Goal: Communication & Community: Ask a question

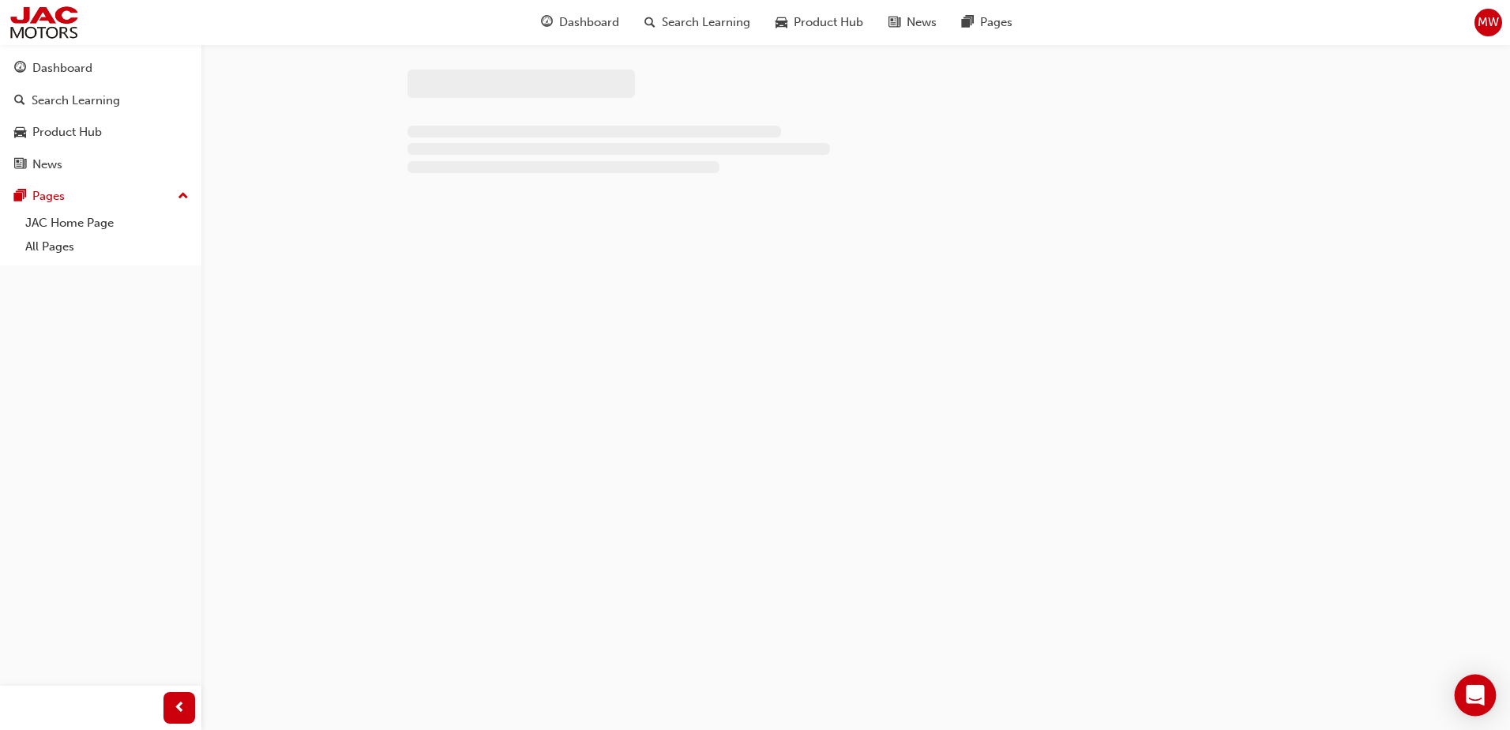
click at [1474, 697] on icon "Open Intercom Messenger" at bounding box center [1475, 695] width 18 height 21
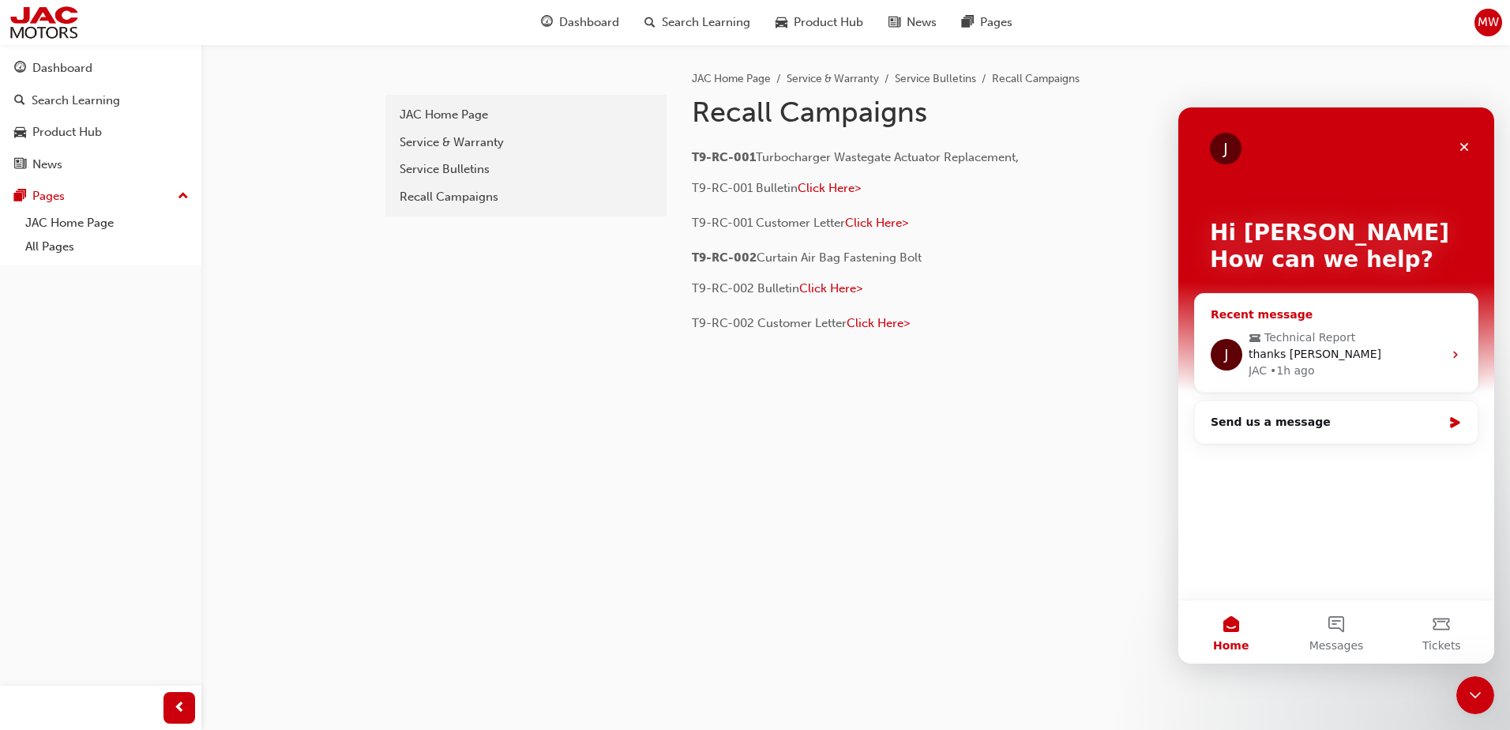
click at [1319, 368] on div "JAC • 1h ago" at bounding box center [1345, 370] width 194 height 17
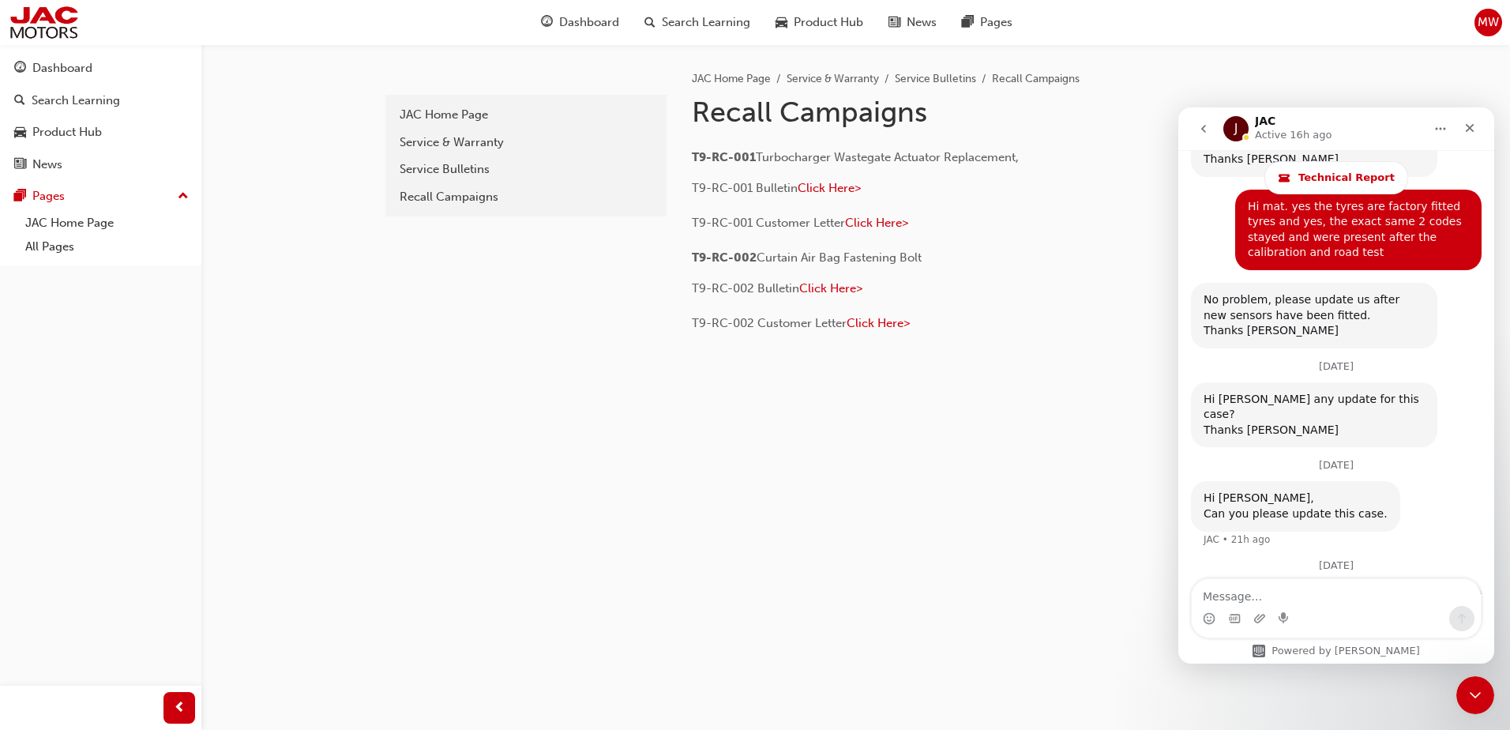
scroll to position [2218, 0]
click at [1192, 123] on button "go back" at bounding box center [1203, 129] width 30 height 30
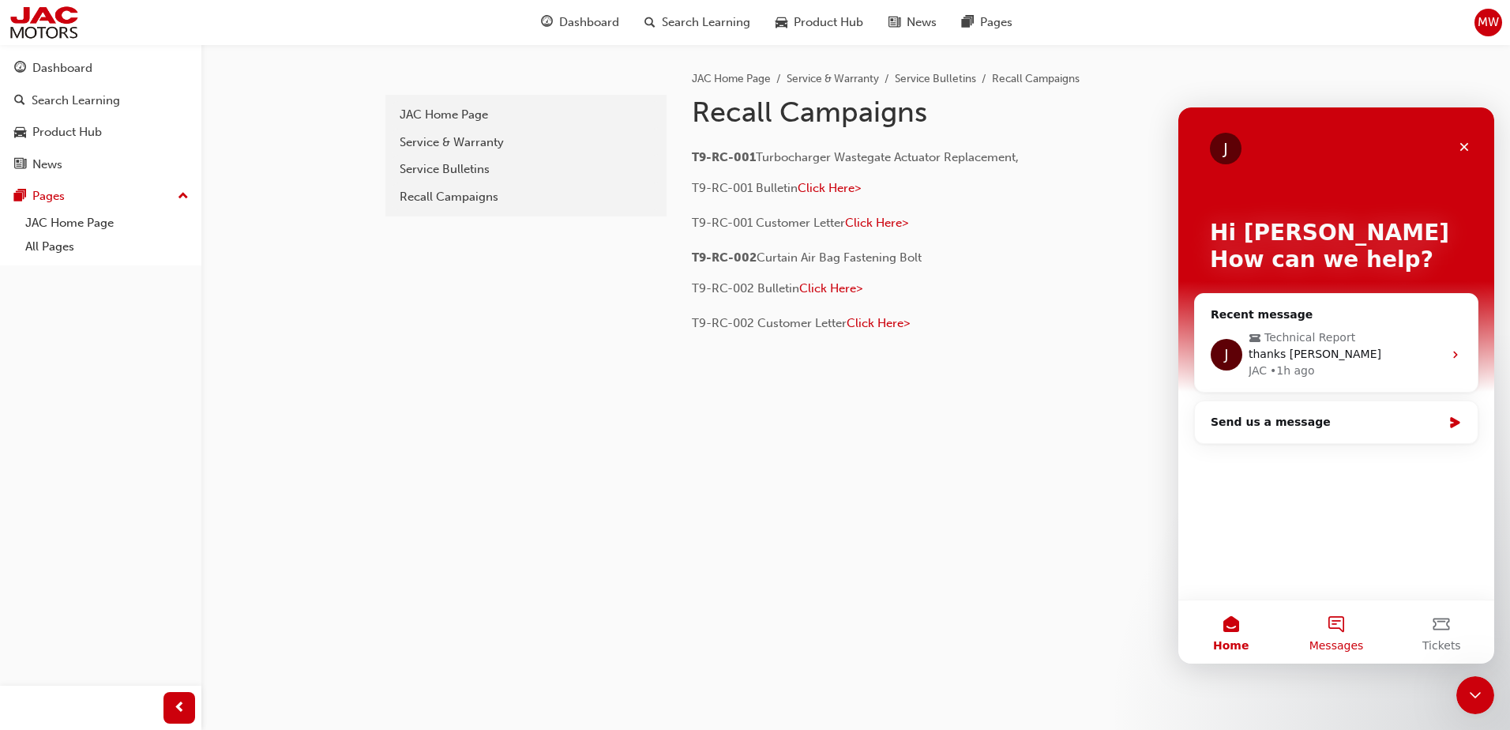
click at [1320, 635] on button "Messages" at bounding box center [1335, 631] width 105 height 63
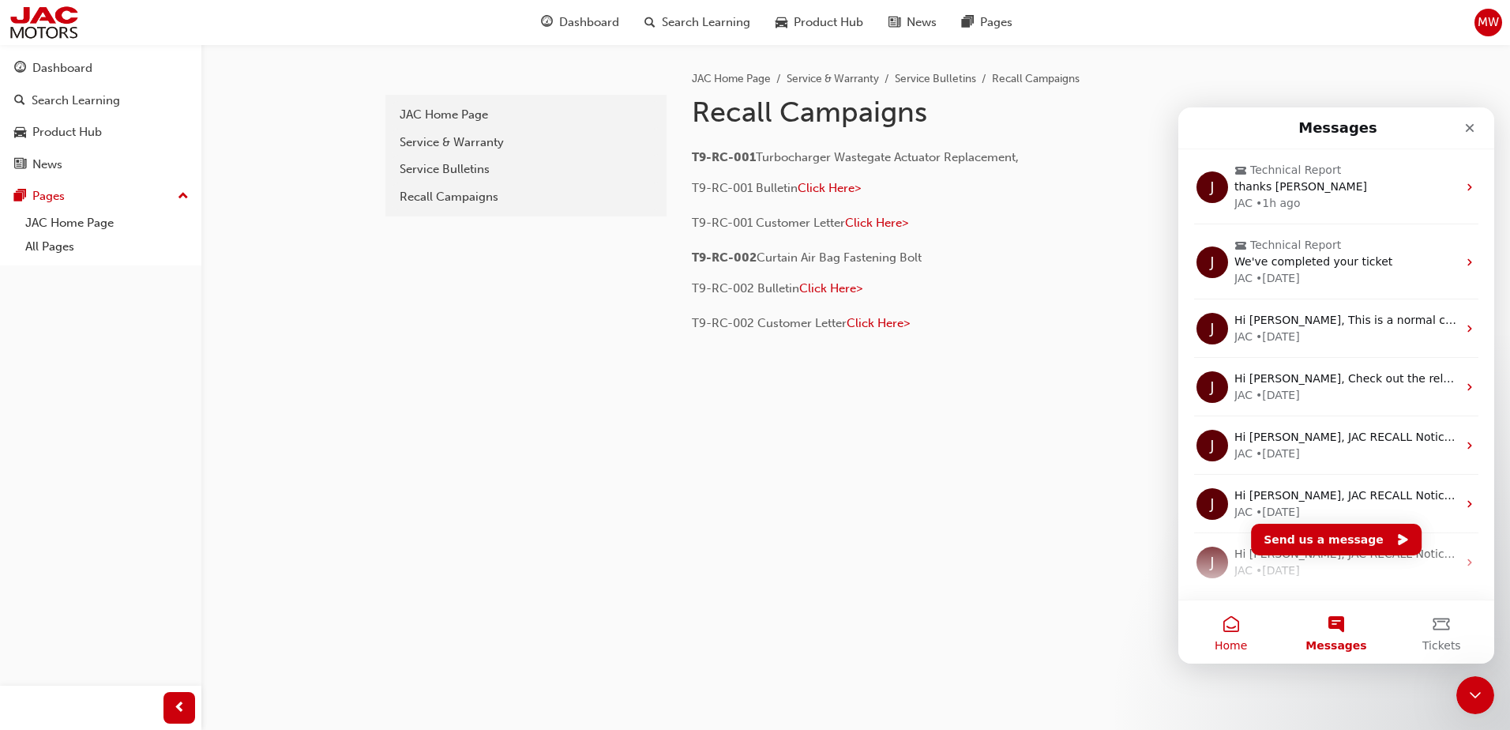
click at [1249, 645] on button "Home" at bounding box center [1230, 631] width 105 height 63
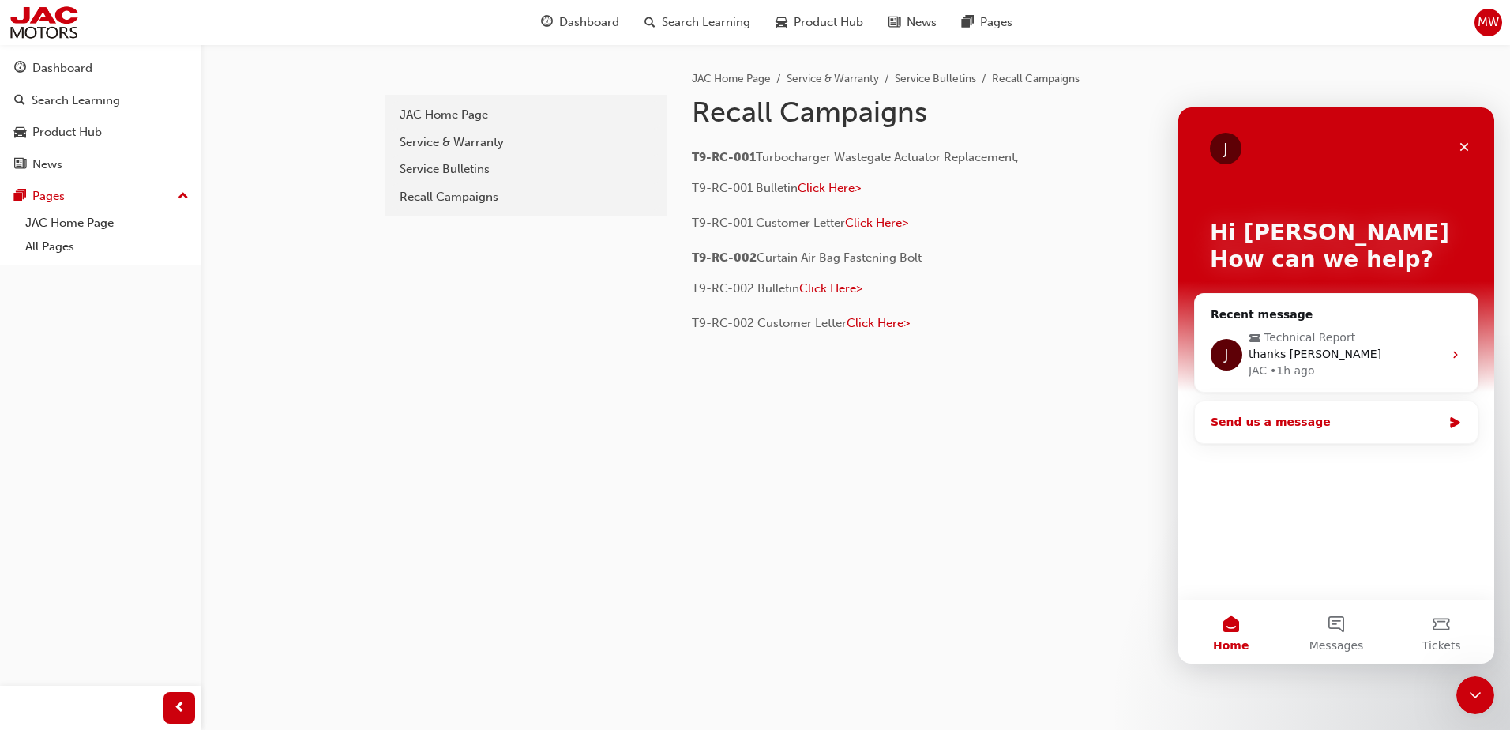
click at [1438, 441] on div "Send us a message" at bounding box center [1336, 422] width 283 height 42
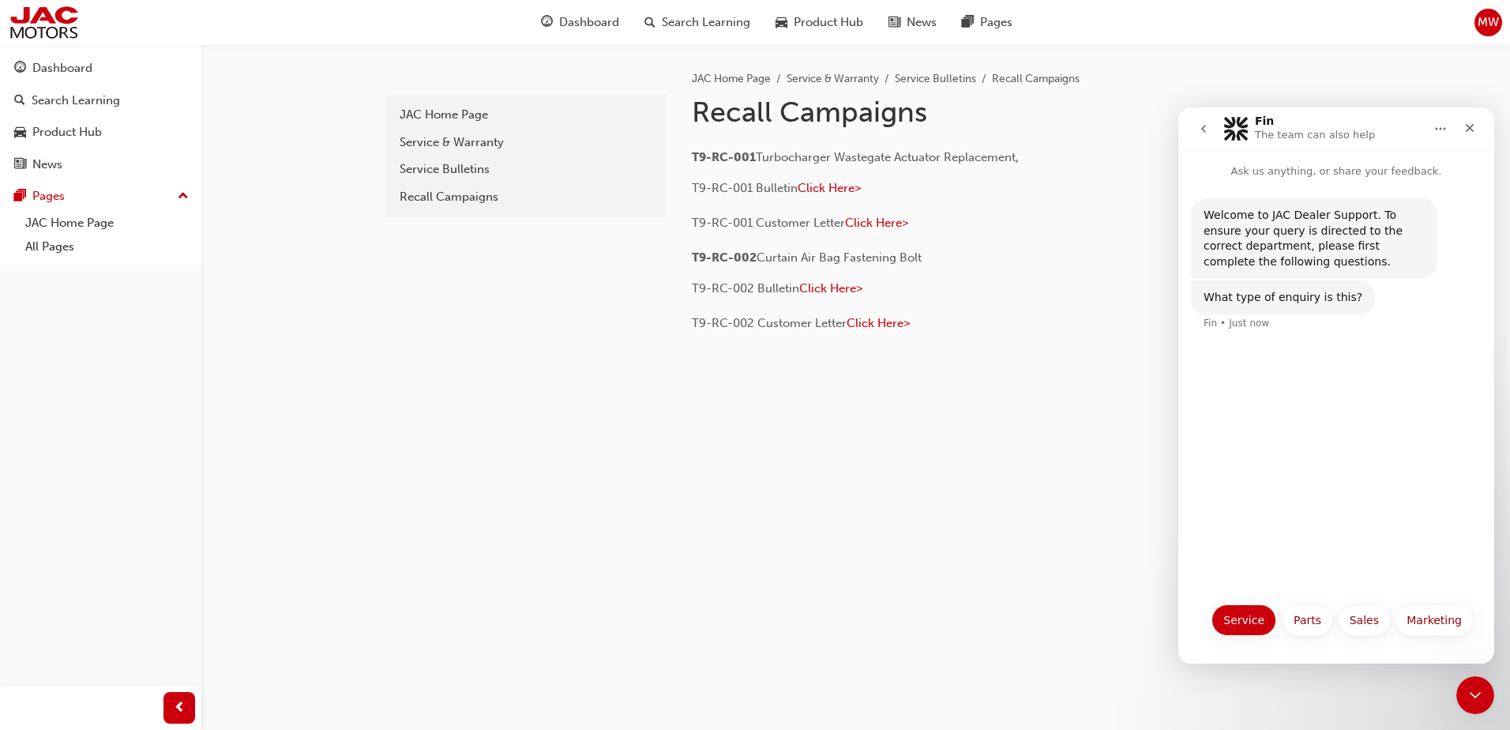
click at [1256, 628] on button "Service" at bounding box center [1243, 620] width 65 height 32
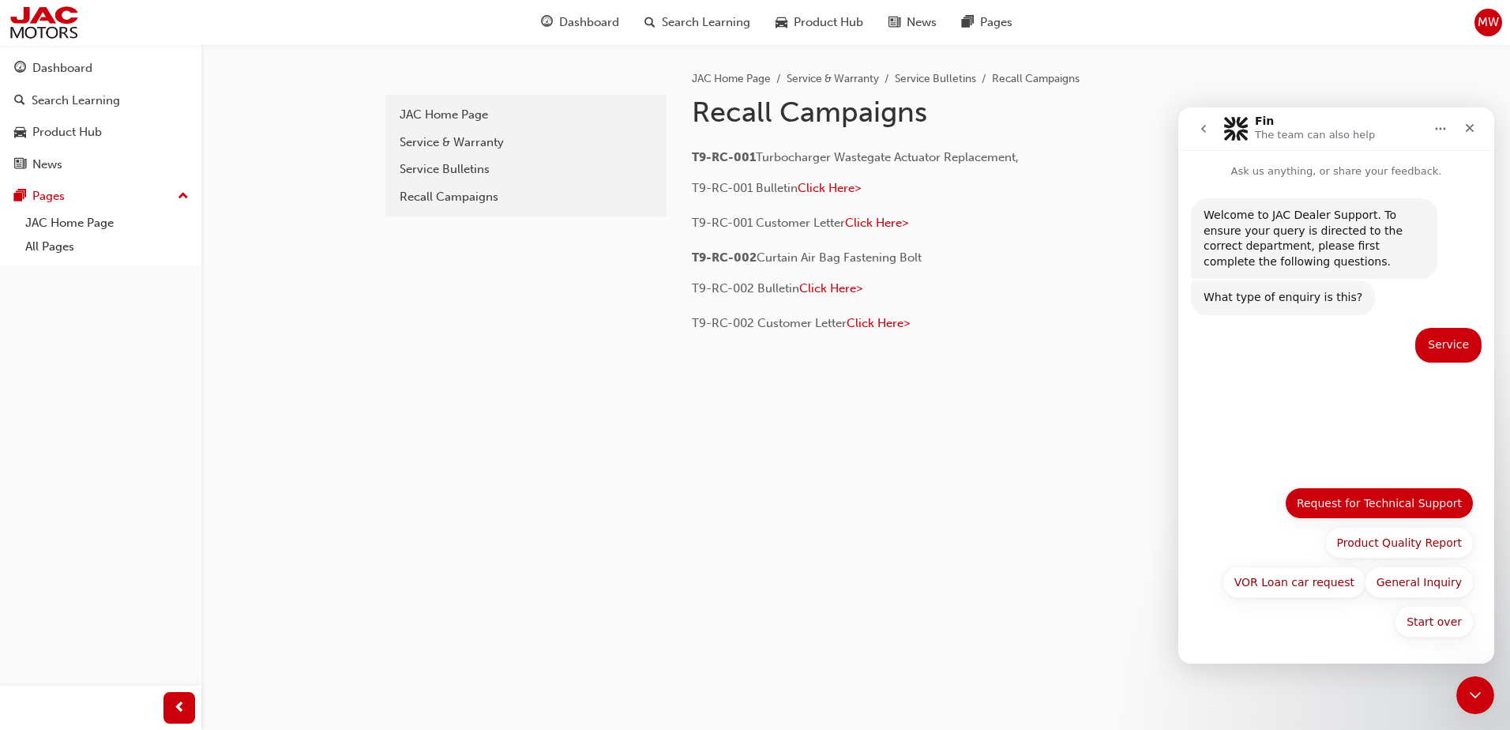
click at [1410, 514] on button "Request for Technical Support" at bounding box center [1379, 503] width 189 height 32
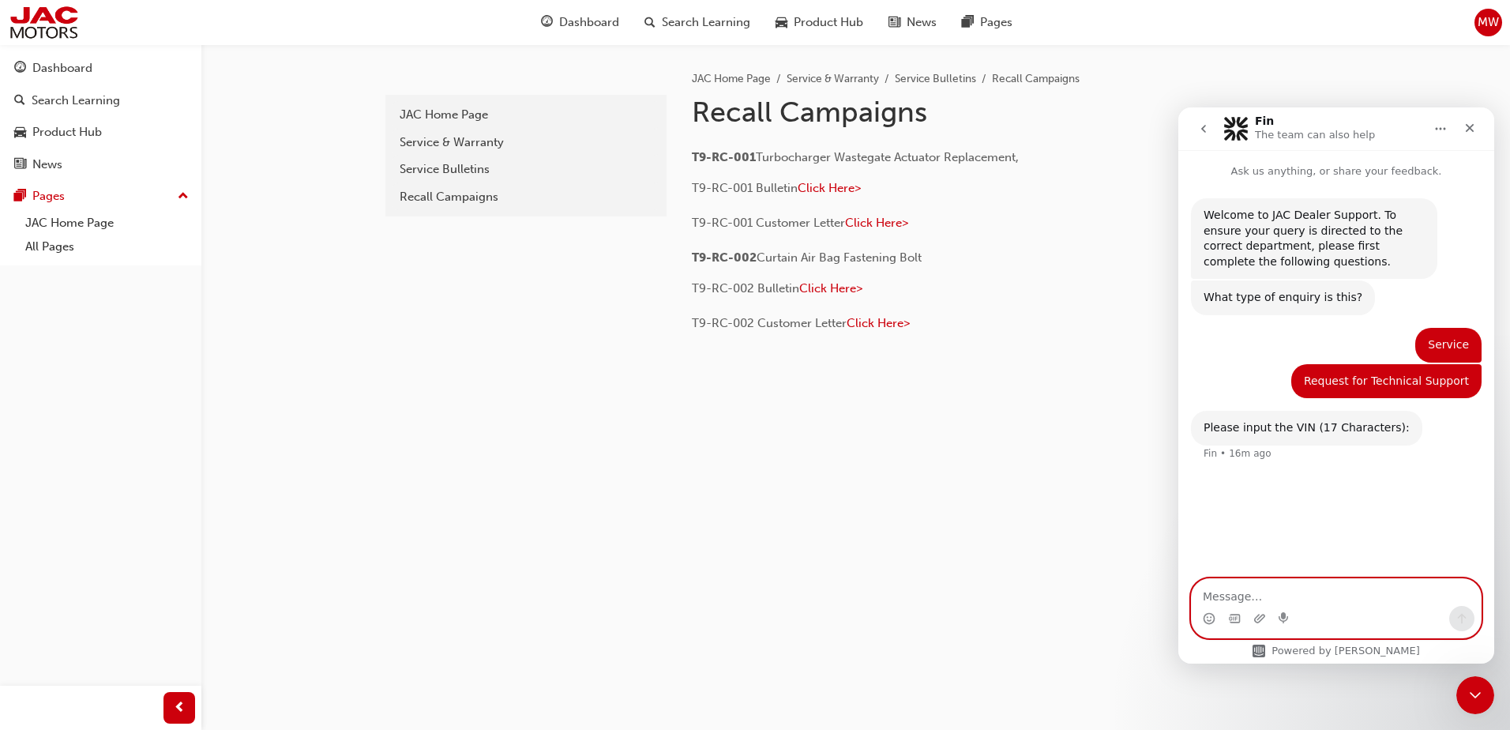
paste textarea "[US_VEHICLE_IDENTIFICATION_NUMBER]"
type textarea "[US_VEHICLE_IDENTIFICATION_NUMBER]"
click at [1469, 615] on button "Send a message…" at bounding box center [1461, 618] width 25 height 25
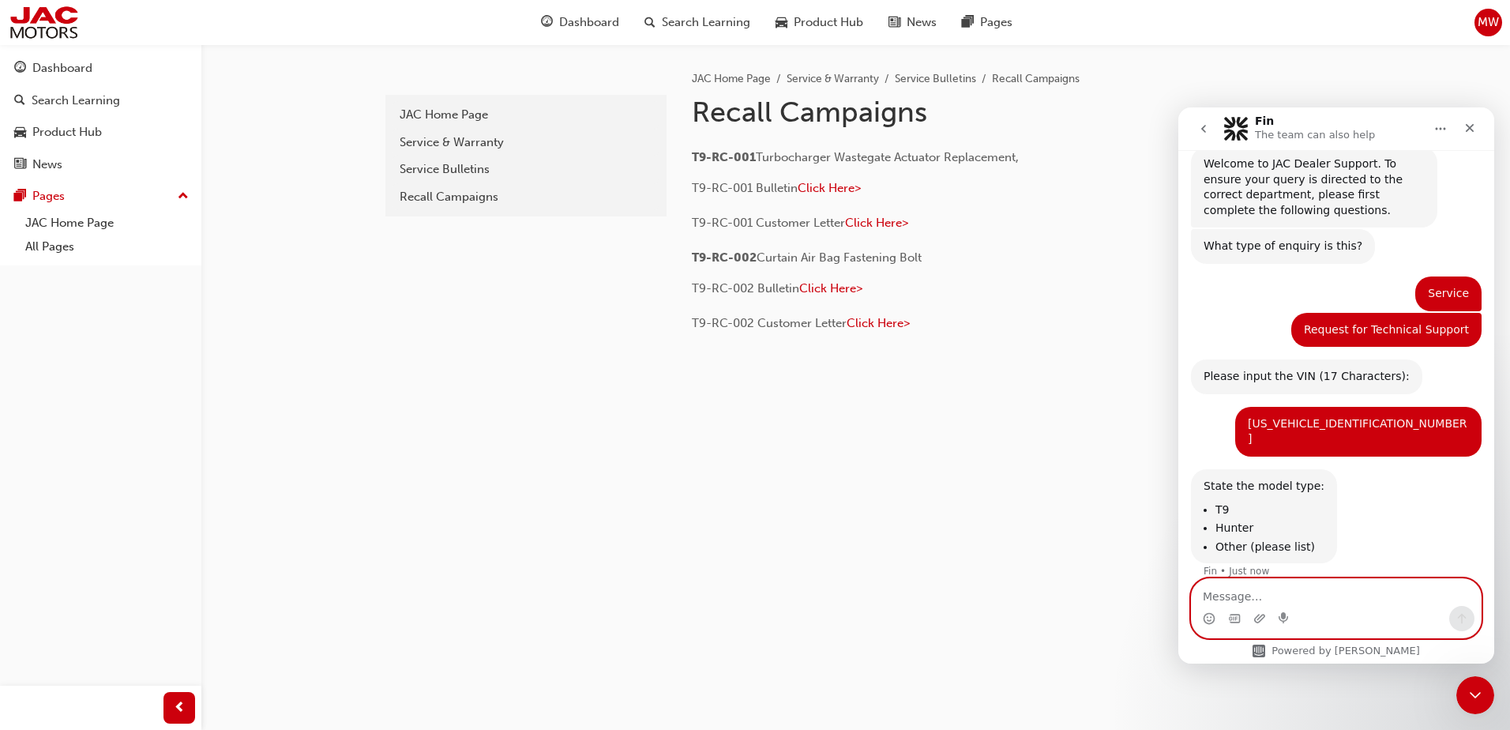
scroll to position [54, 0]
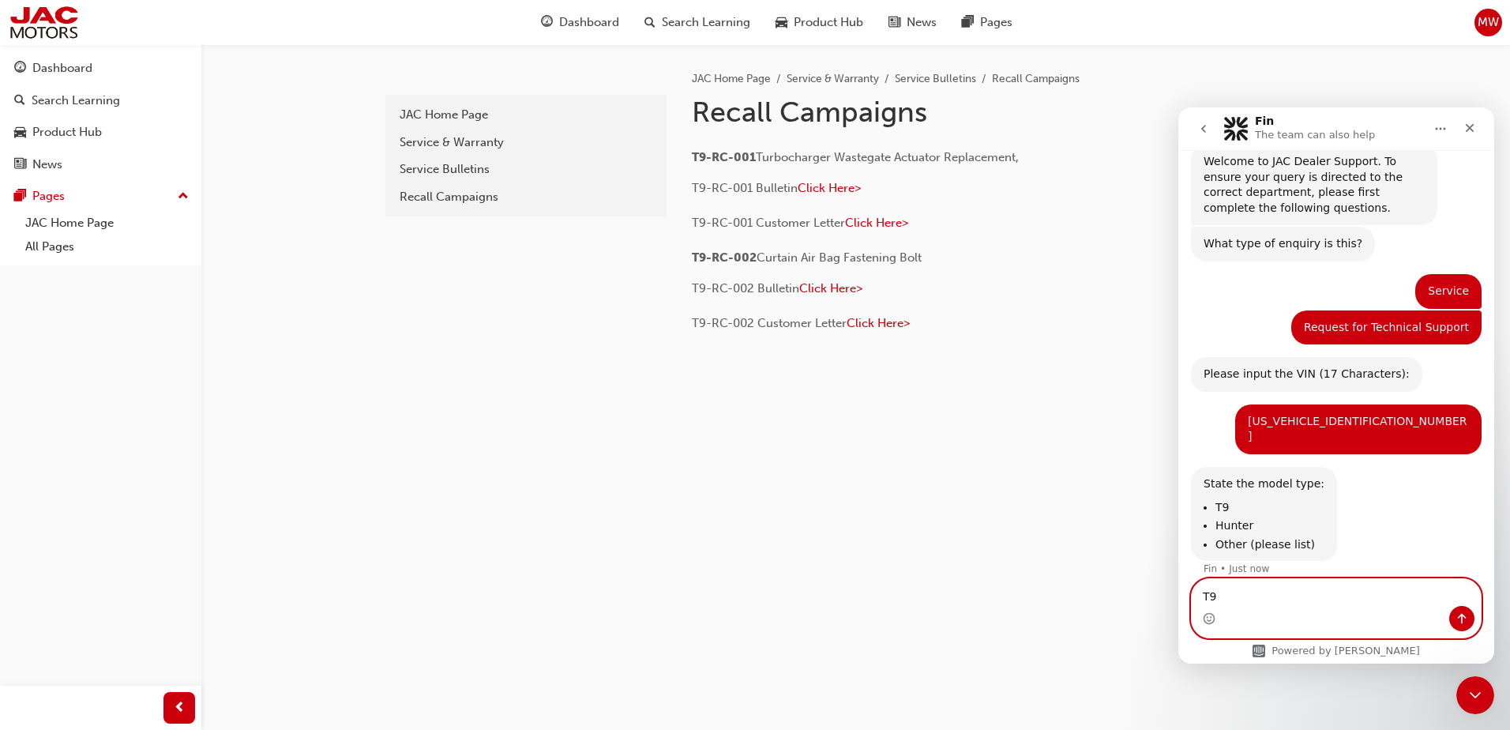
type textarea "T9"
click at [1466, 623] on icon "Send a message…" at bounding box center [1461, 618] width 13 height 13
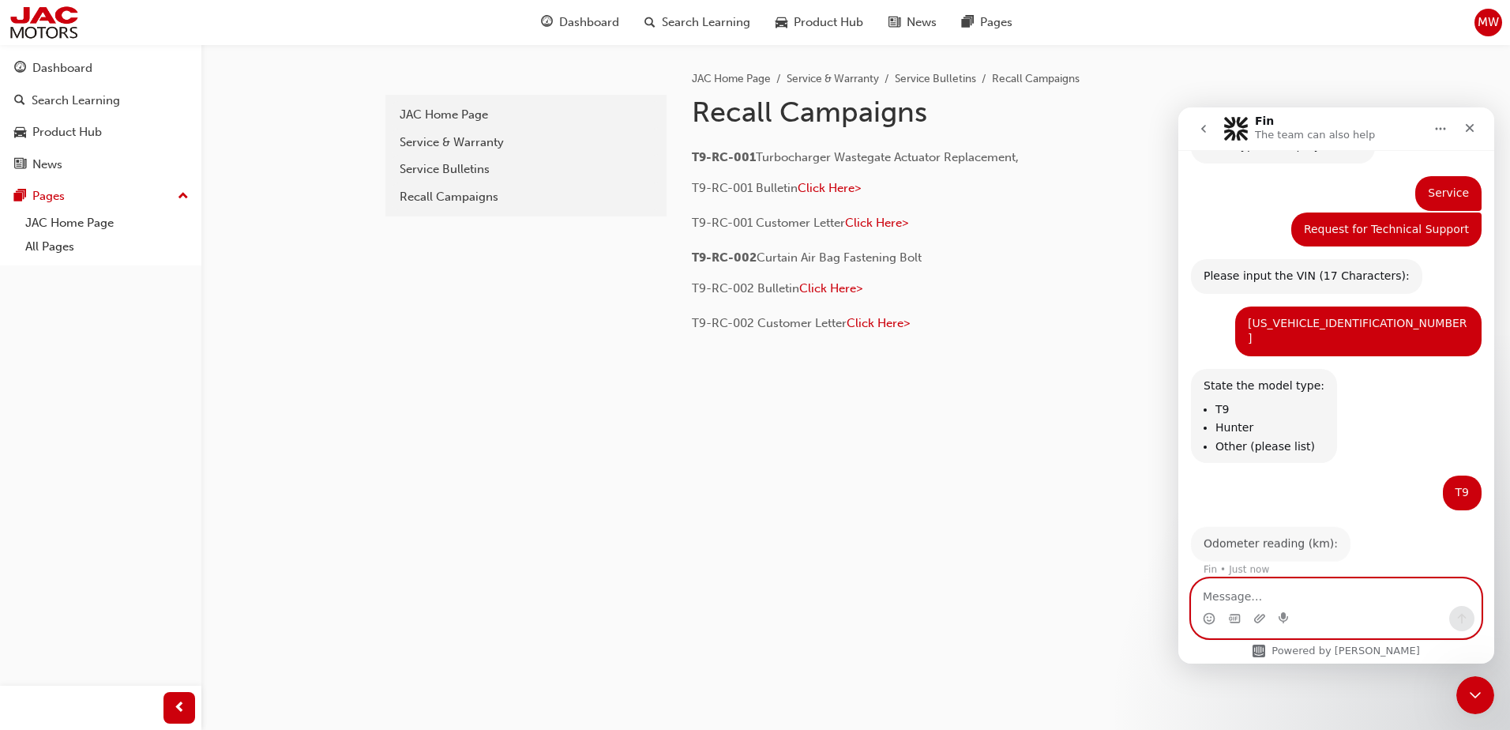
scroll to position [148, 0]
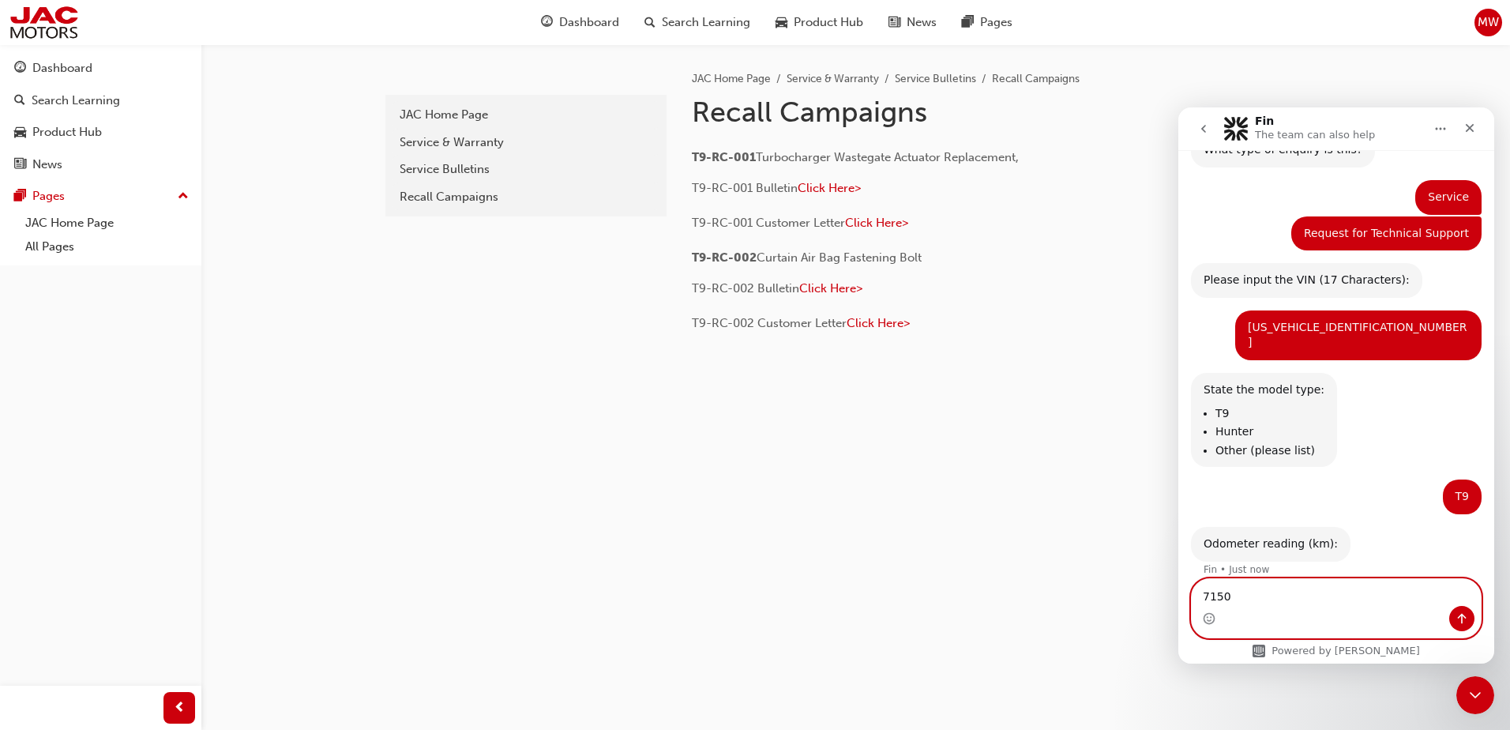
type textarea "7150"
click at [1475, 620] on div "Intercom messenger" at bounding box center [1336, 618] width 289 height 25
click at [1467, 620] on icon "Send a message…" at bounding box center [1461, 618] width 13 height 13
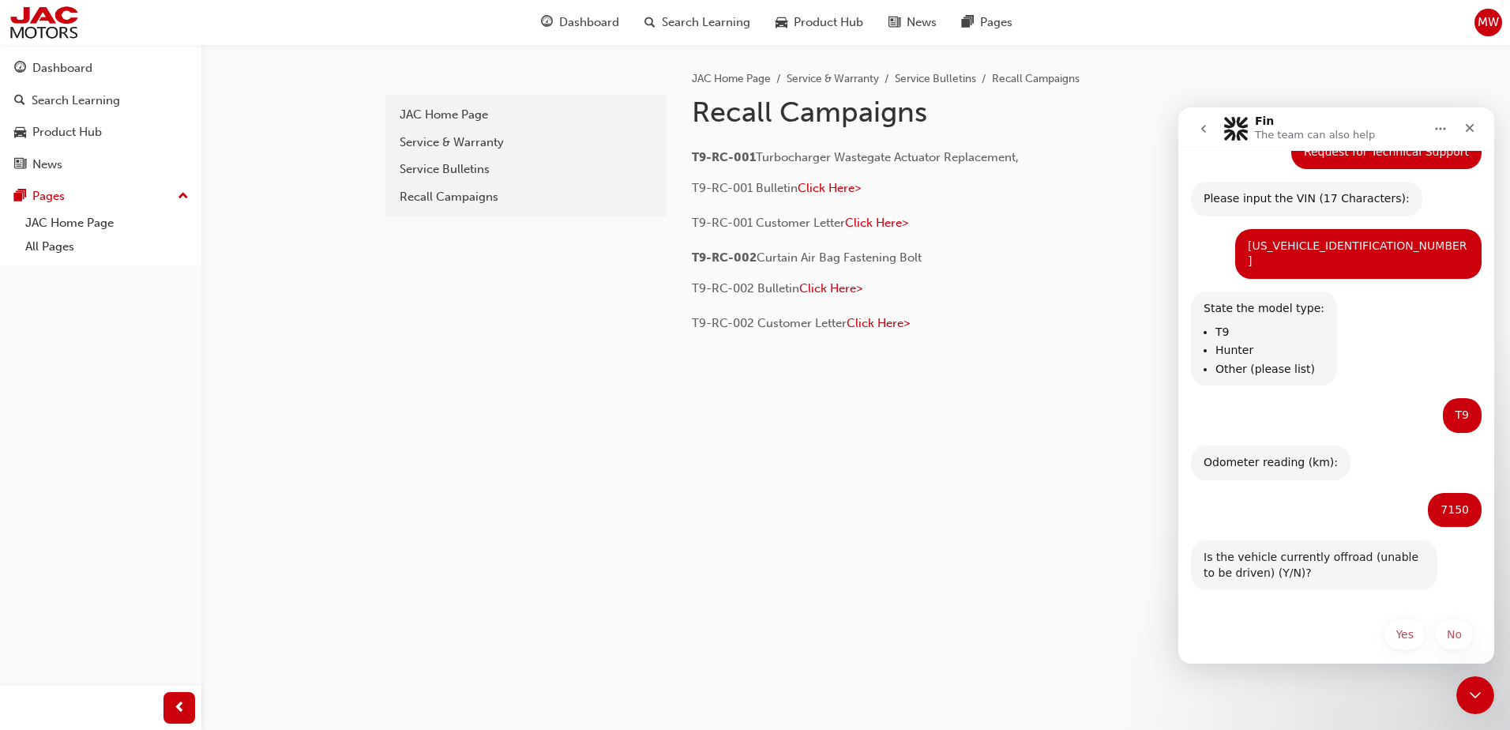
scroll to position [228, 0]
click at [1446, 620] on button "No" at bounding box center [1454, 635] width 39 height 32
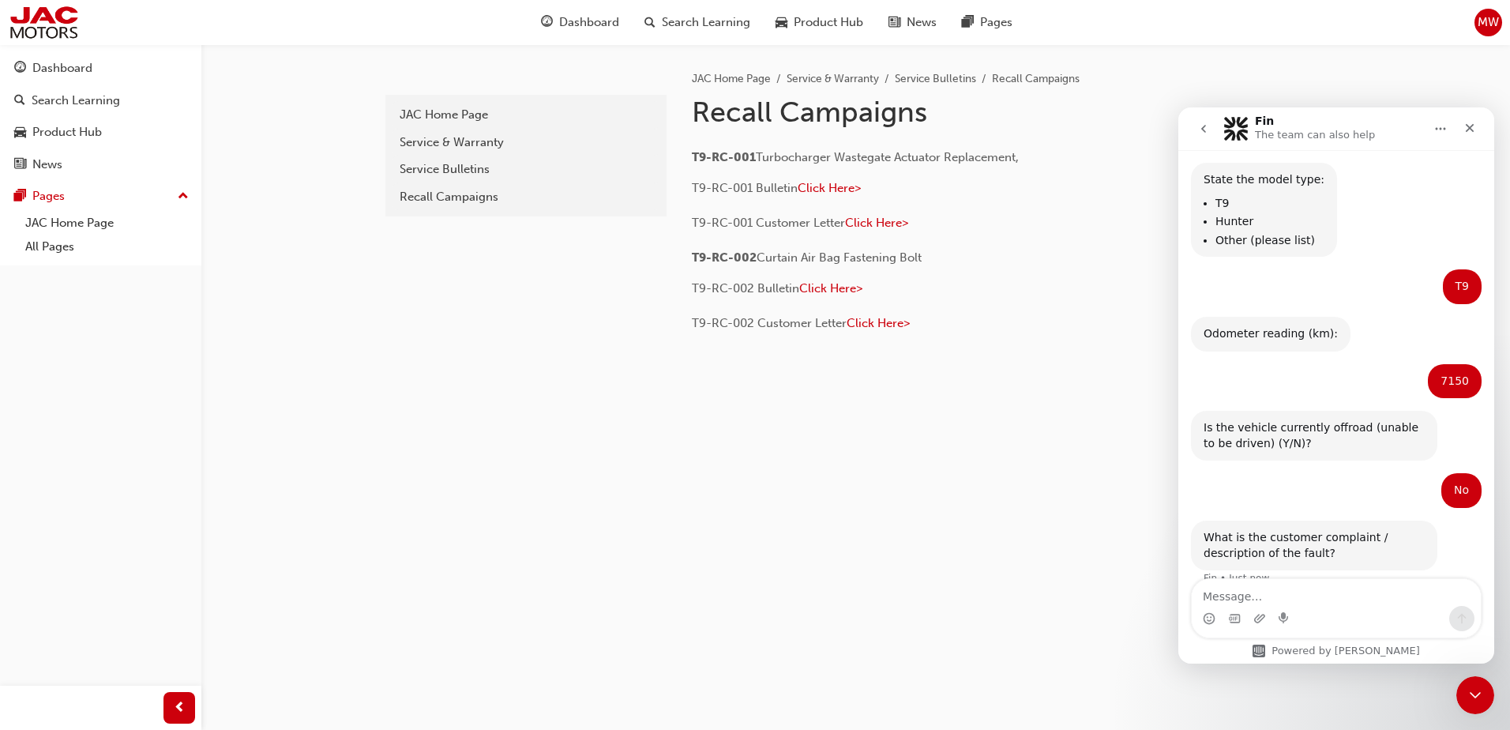
scroll to position [367, 0]
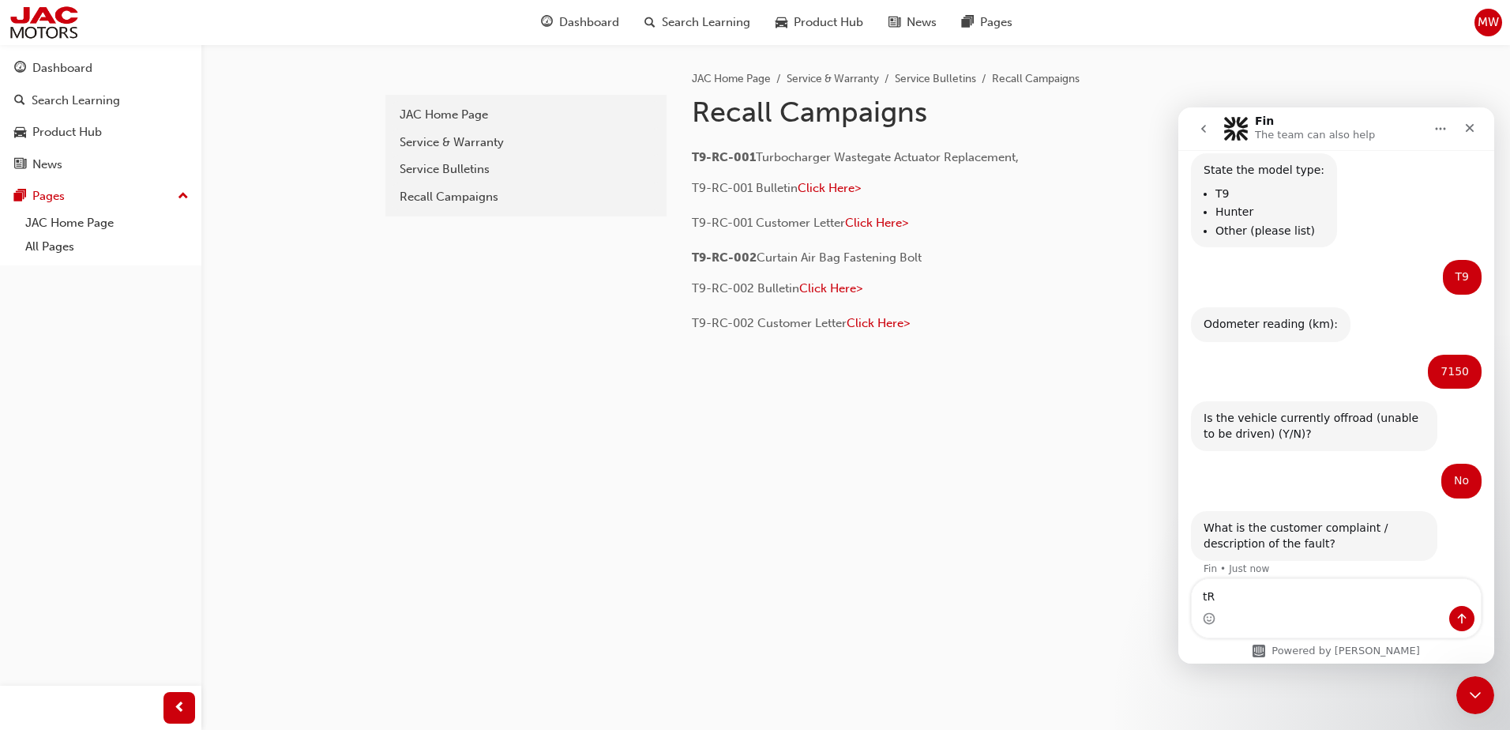
type textarea "t"
type textarea "Trailer mode not detecting trailer connected"
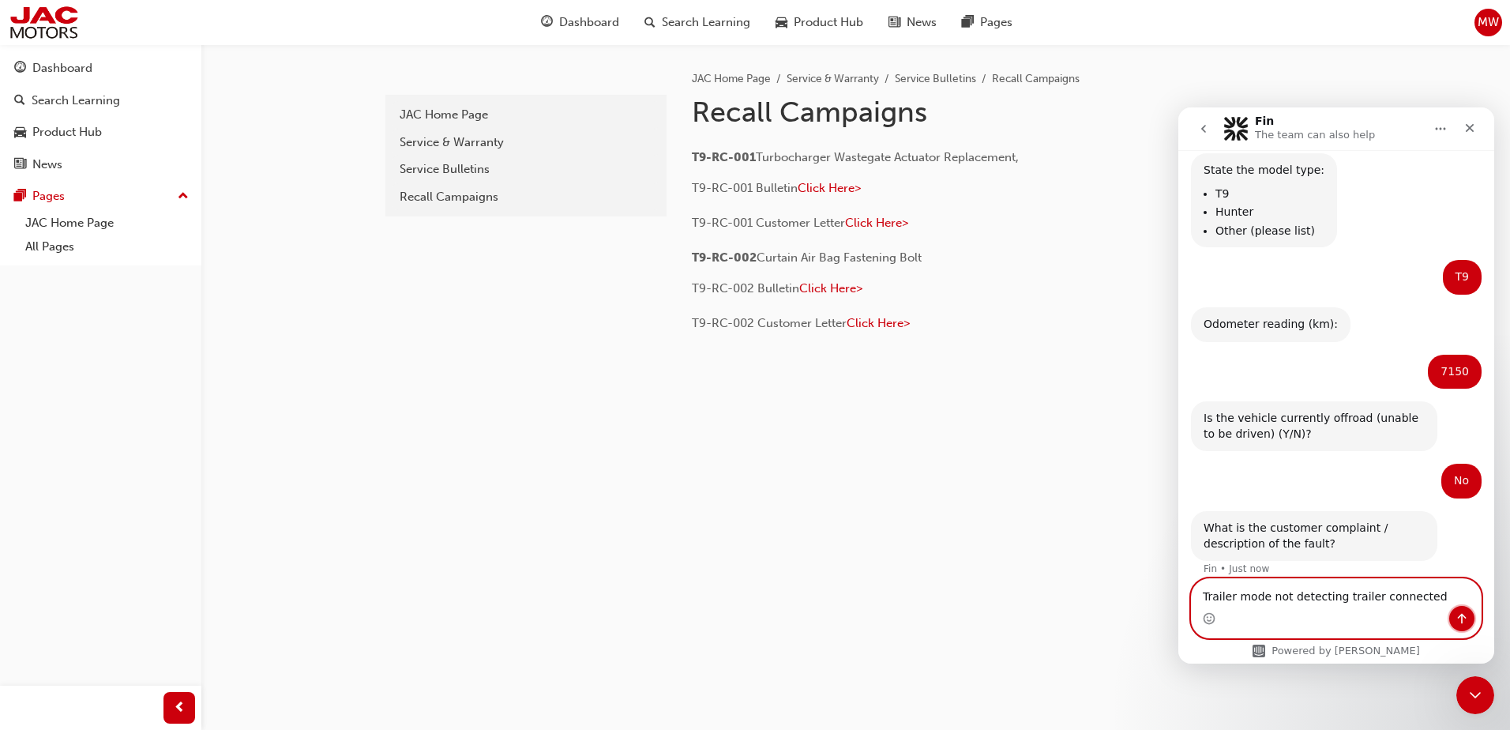
click at [1451, 615] on button "Send a message…" at bounding box center [1461, 618] width 25 height 25
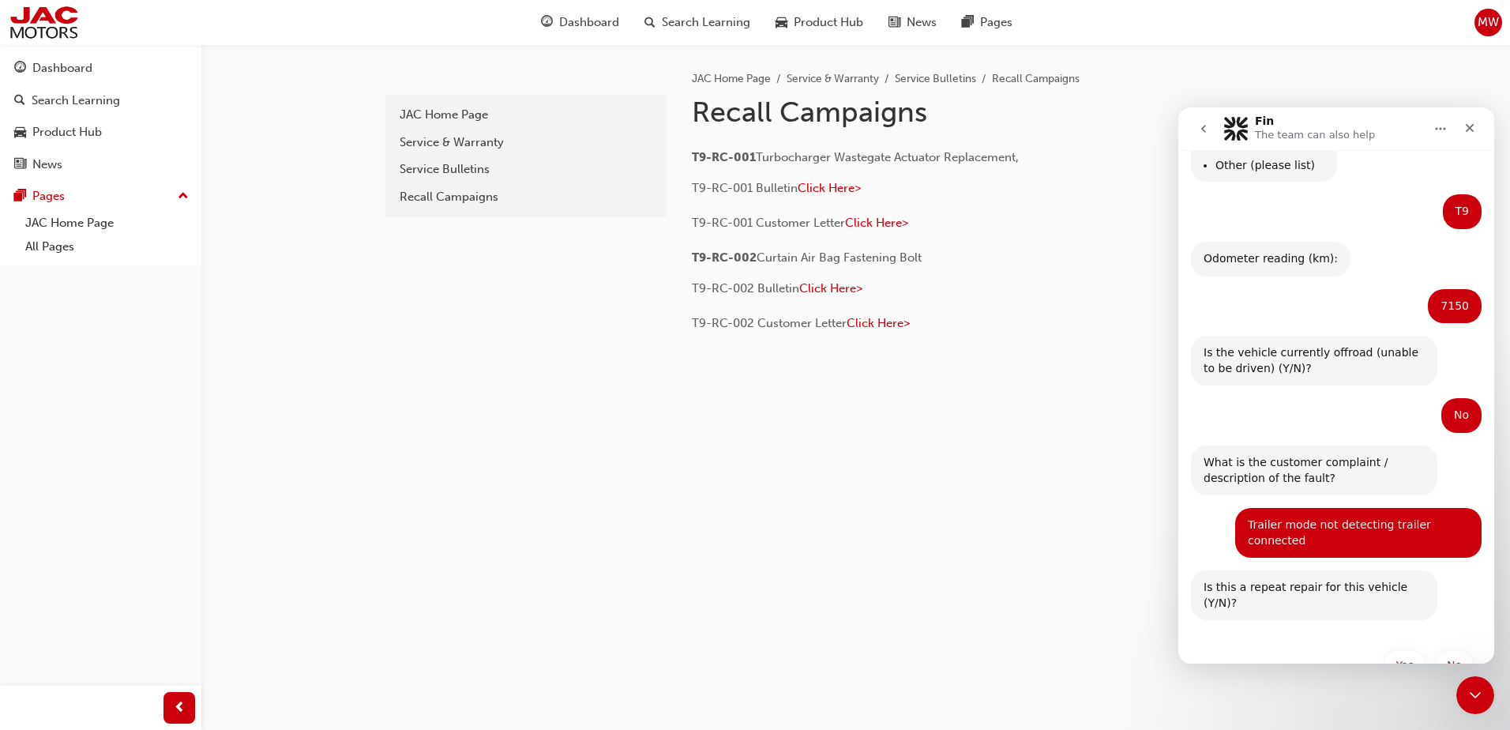
scroll to position [432, 0]
click at [1452, 650] on button "No" at bounding box center [1454, 666] width 39 height 32
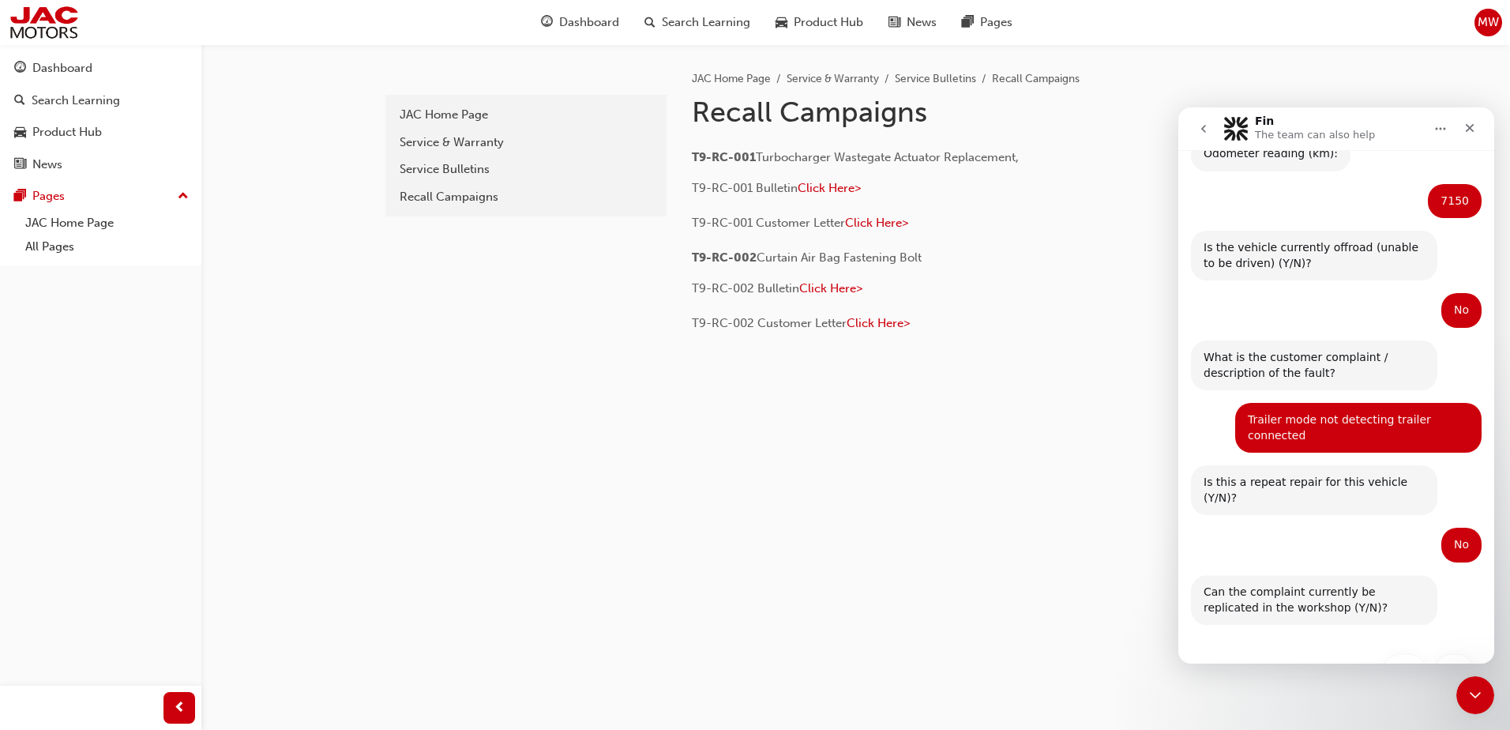
scroll to position [541, 0]
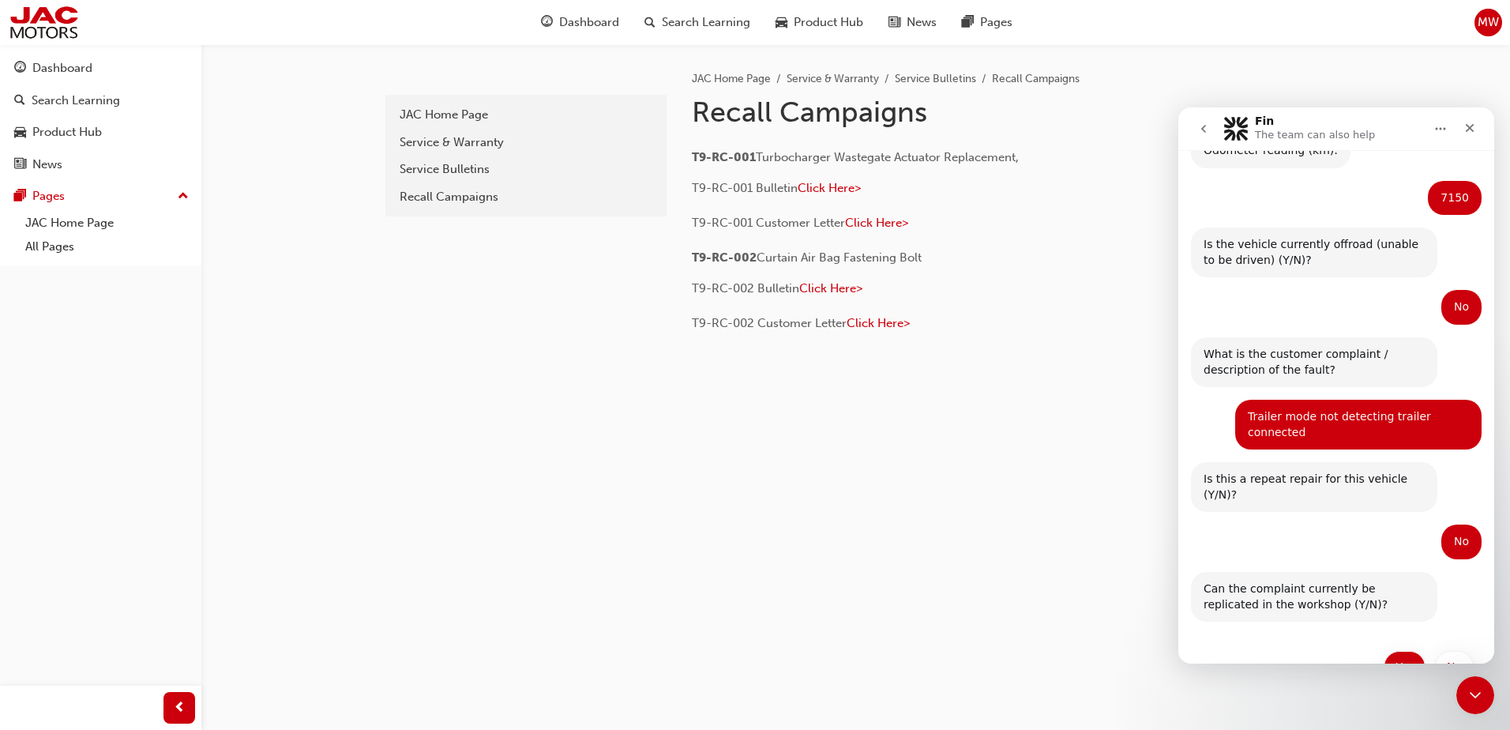
click at [1395, 651] on button "Yes" at bounding box center [1404, 667] width 42 height 32
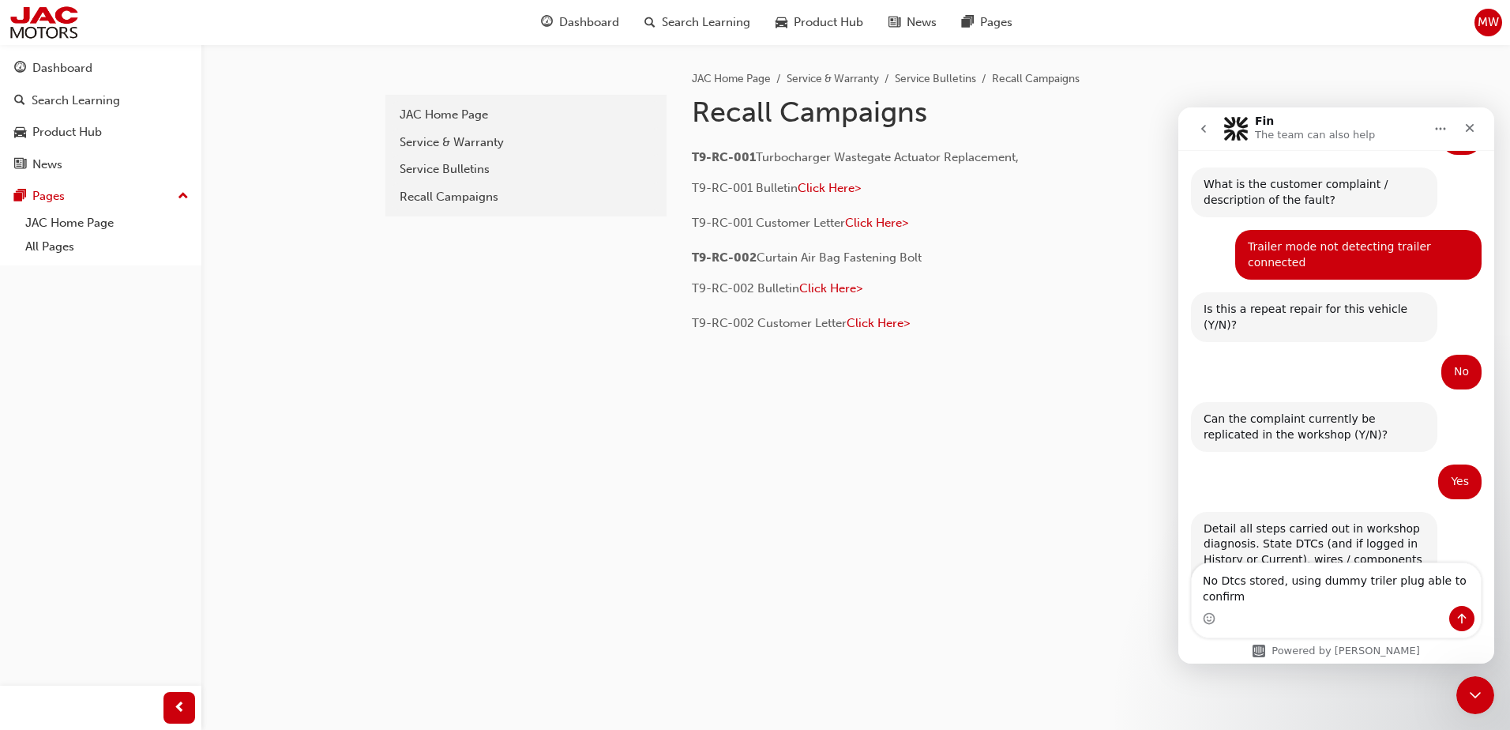
scroll to position [726, 0]
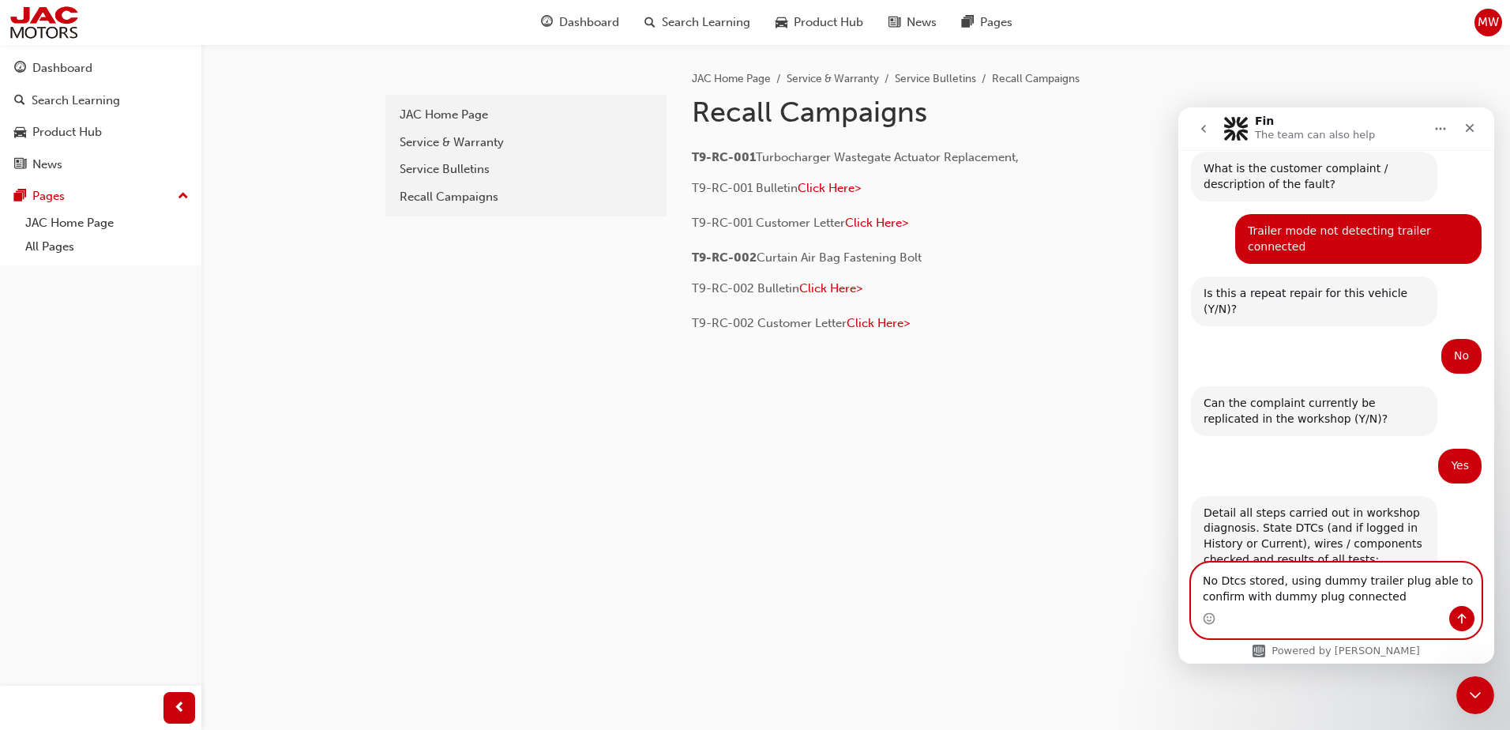
click at [1403, 599] on textarea "No Dtcs stored, using dummy trailer plug able to confirm with dummy plug connec…" at bounding box center [1336, 584] width 289 height 43
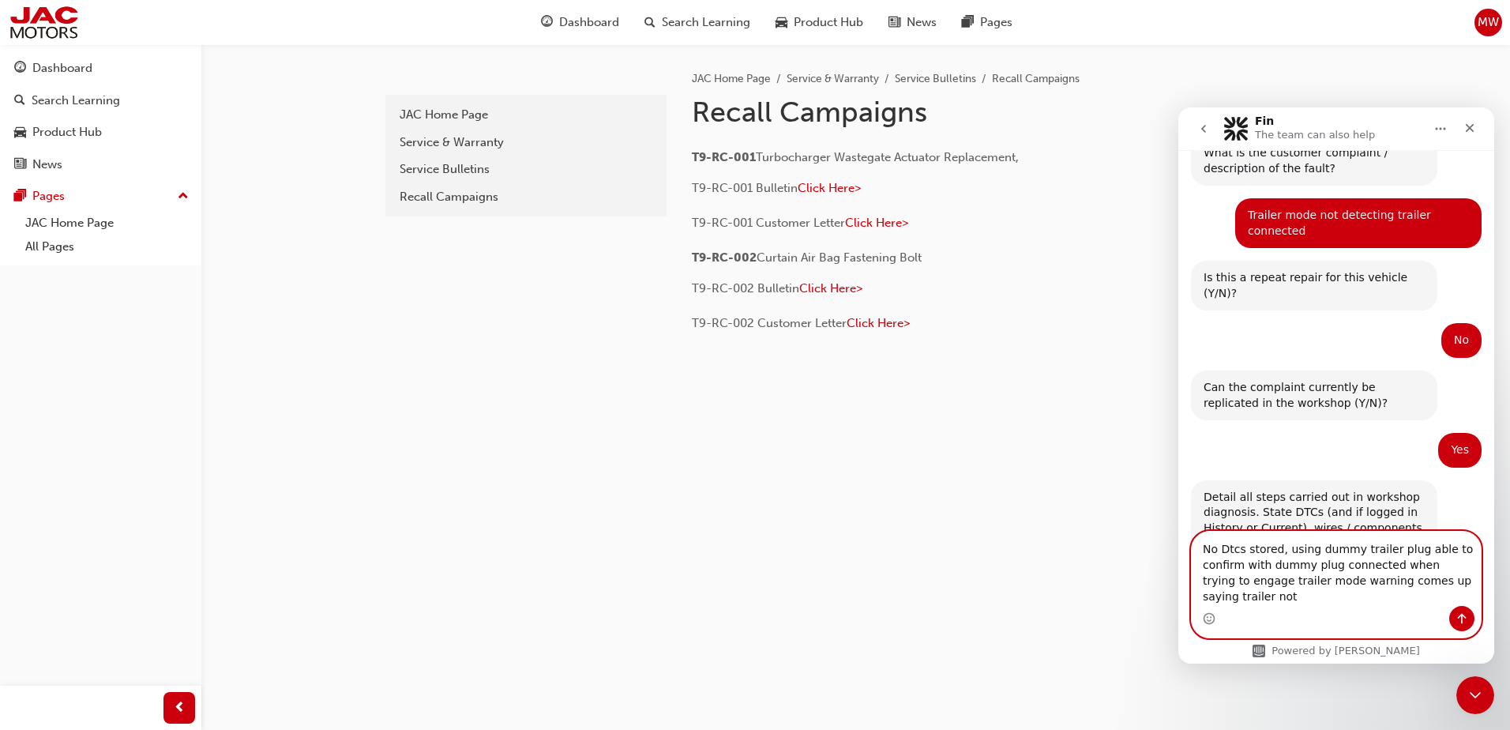
scroll to position [758, 0]
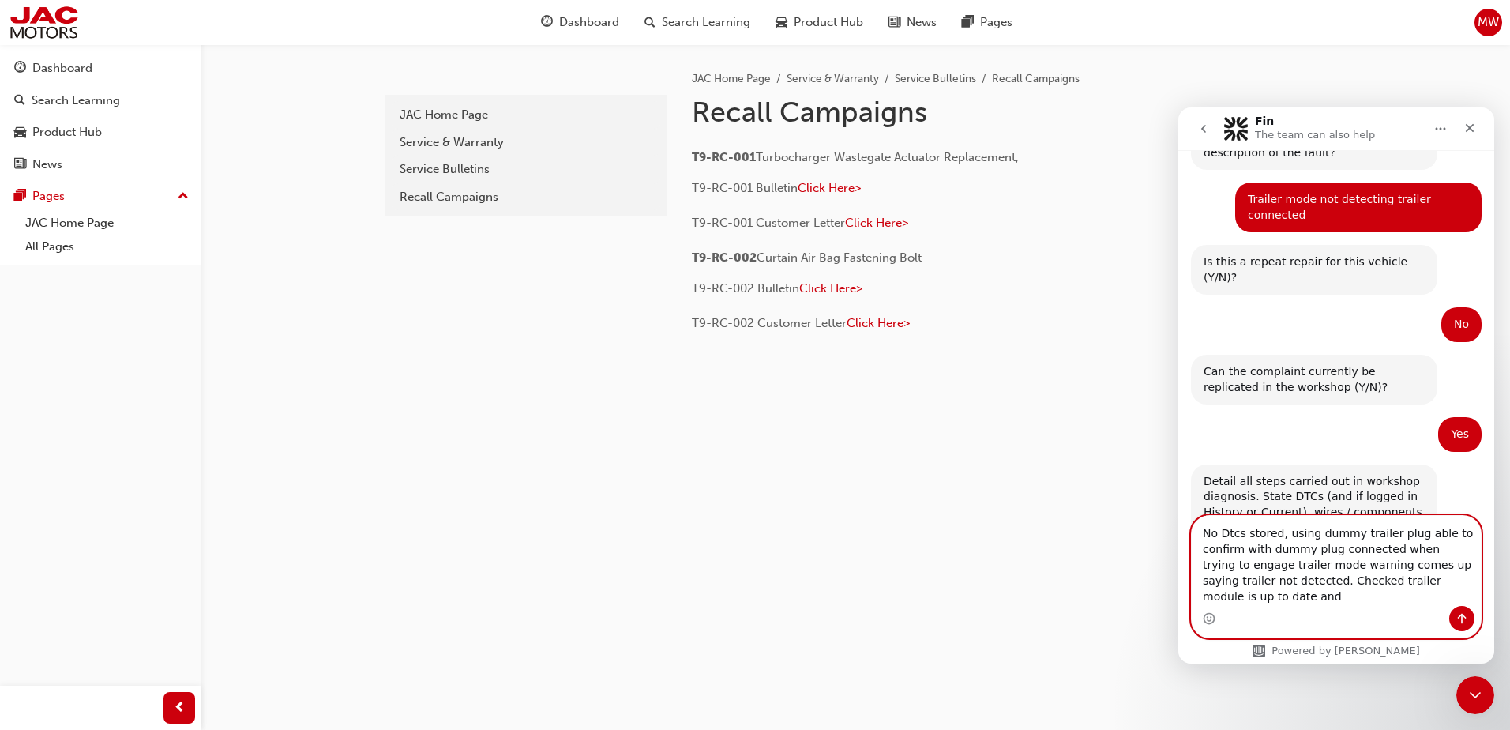
click at [1279, 551] on textarea "No Dtcs stored, using dummy trailer plug able to confirm with dummy plug connec…" at bounding box center [1336, 561] width 289 height 90
click at [1377, 599] on textarea "Using dummy trailer plug able to confirm with dummy plug connected when trying …" at bounding box center [1336, 561] width 289 height 90
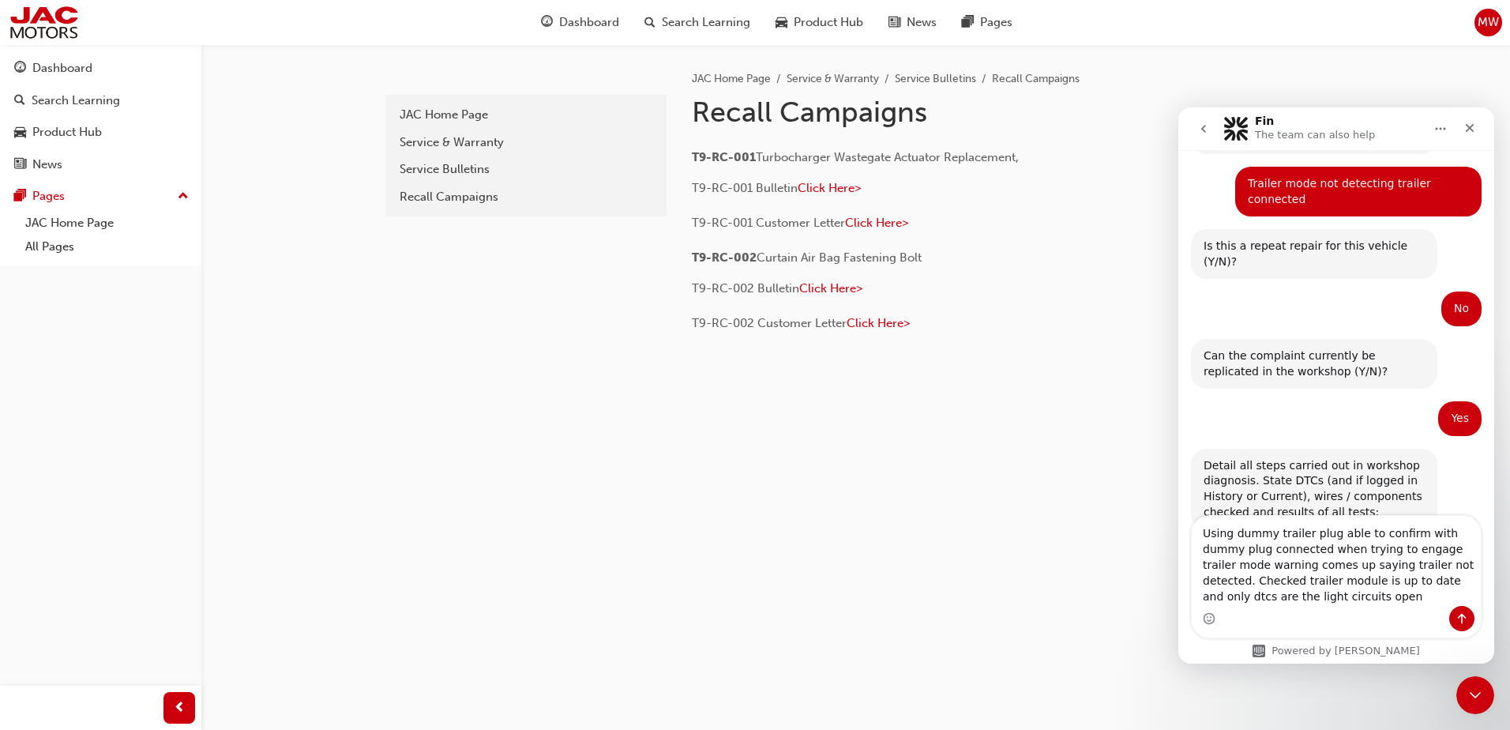
click at [1380, 610] on div "Intercom messenger" at bounding box center [1336, 618] width 289 height 25
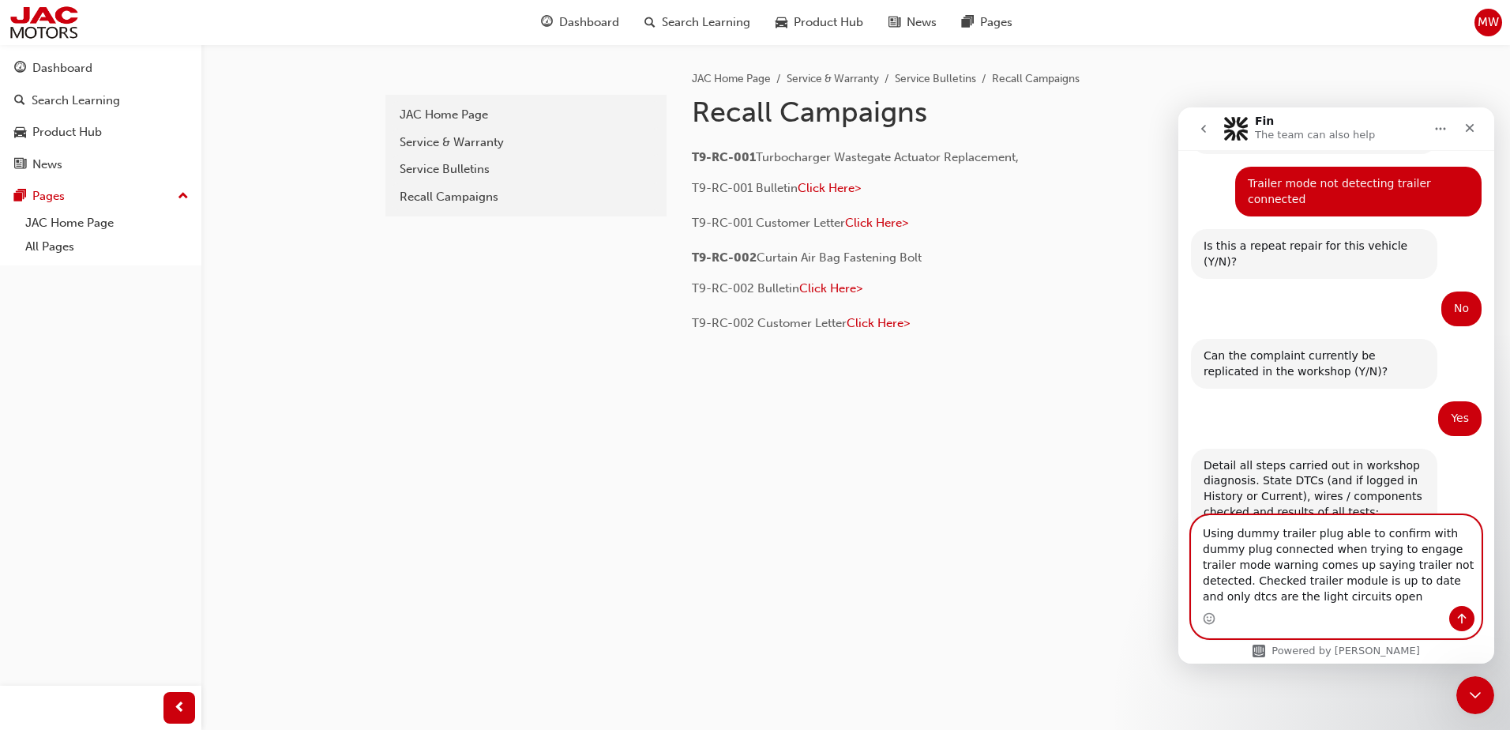
click at [1310, 600] on textarea "Using dummy trailer plug able to confirm with dummy plug connected when trying …" at bounding box center [1336, 561] width 289 height 90
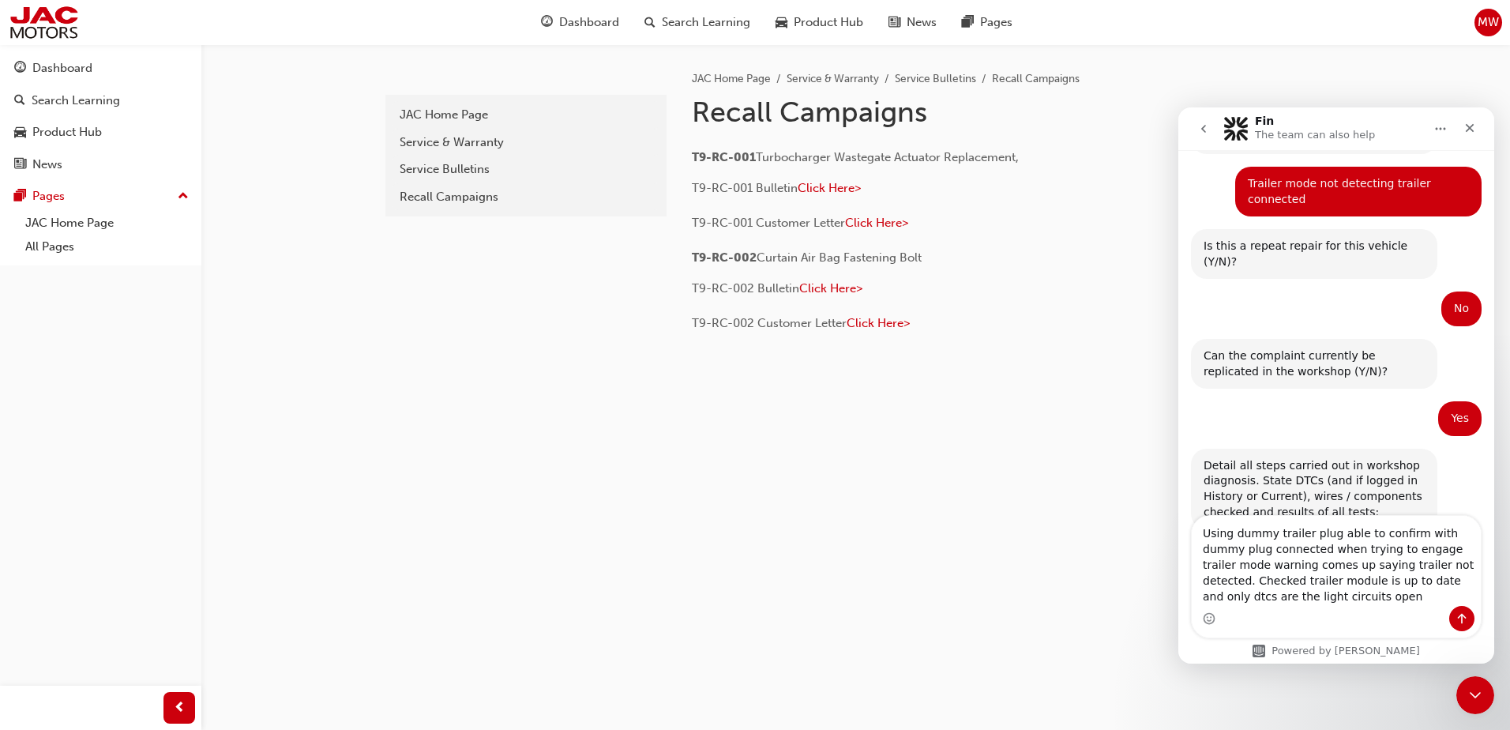
click at [1305, 634] on div "Using dummy trailer plug able to confirm with dummy plug connected when trying …" at bounding box center [1336, 577] width 289 height 122
click at [1358, 606] on div "Intercom messenger" at bounding box center [1336, 618] width 289 height 25
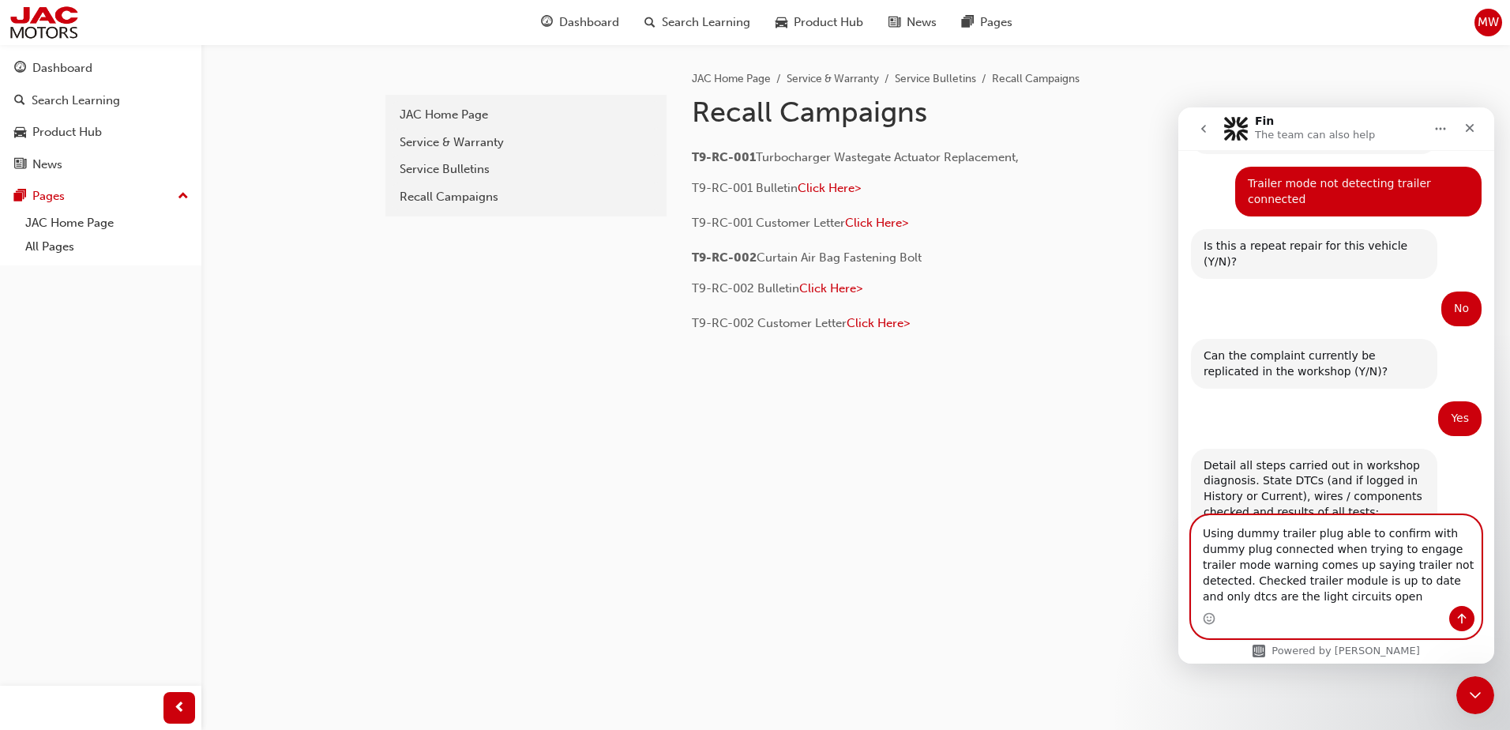
click at [1276, 597] on textarea "Using dummy trailer plug able to confirm with dummy plug connected when trying …" at bounding box center [1336, 561] width 289 height 90
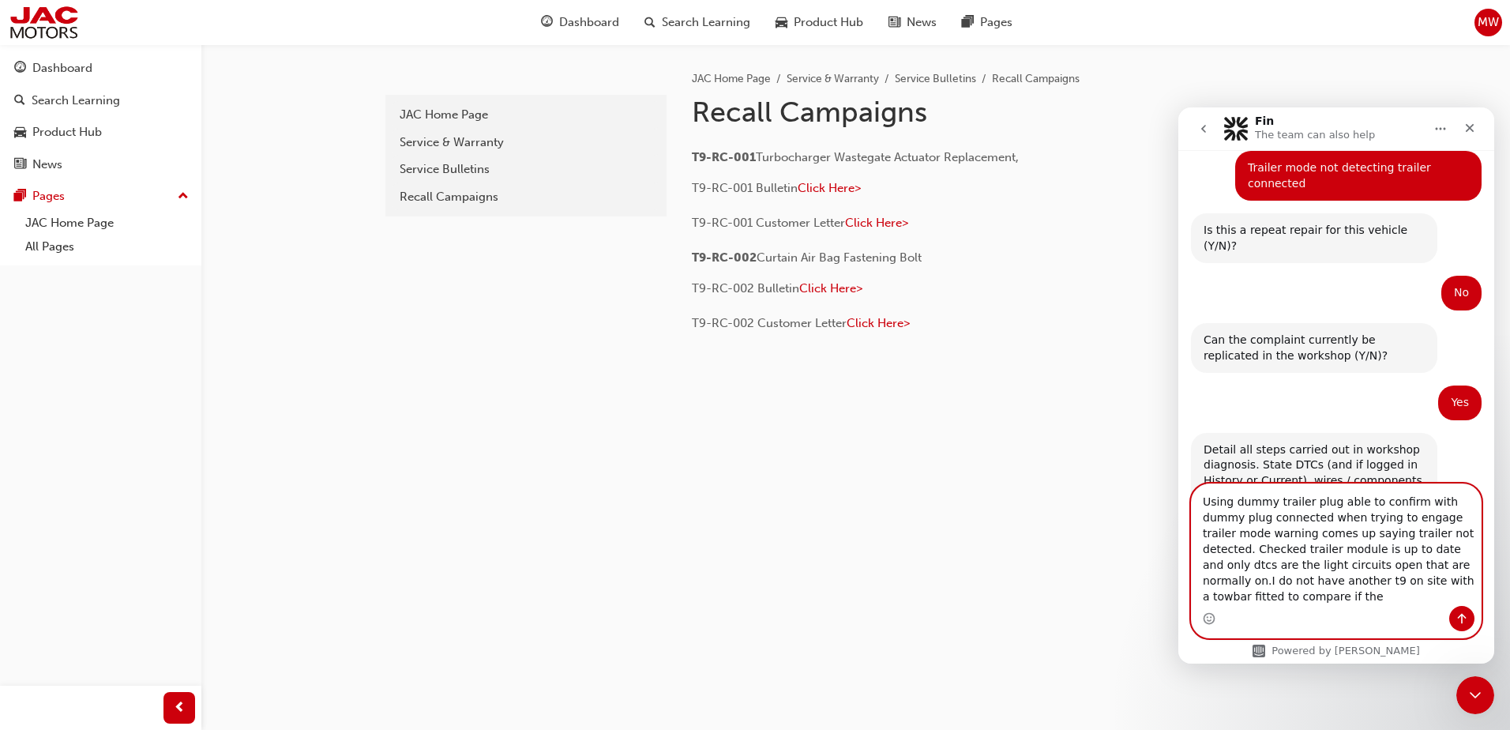
scroll to position [805, 0]
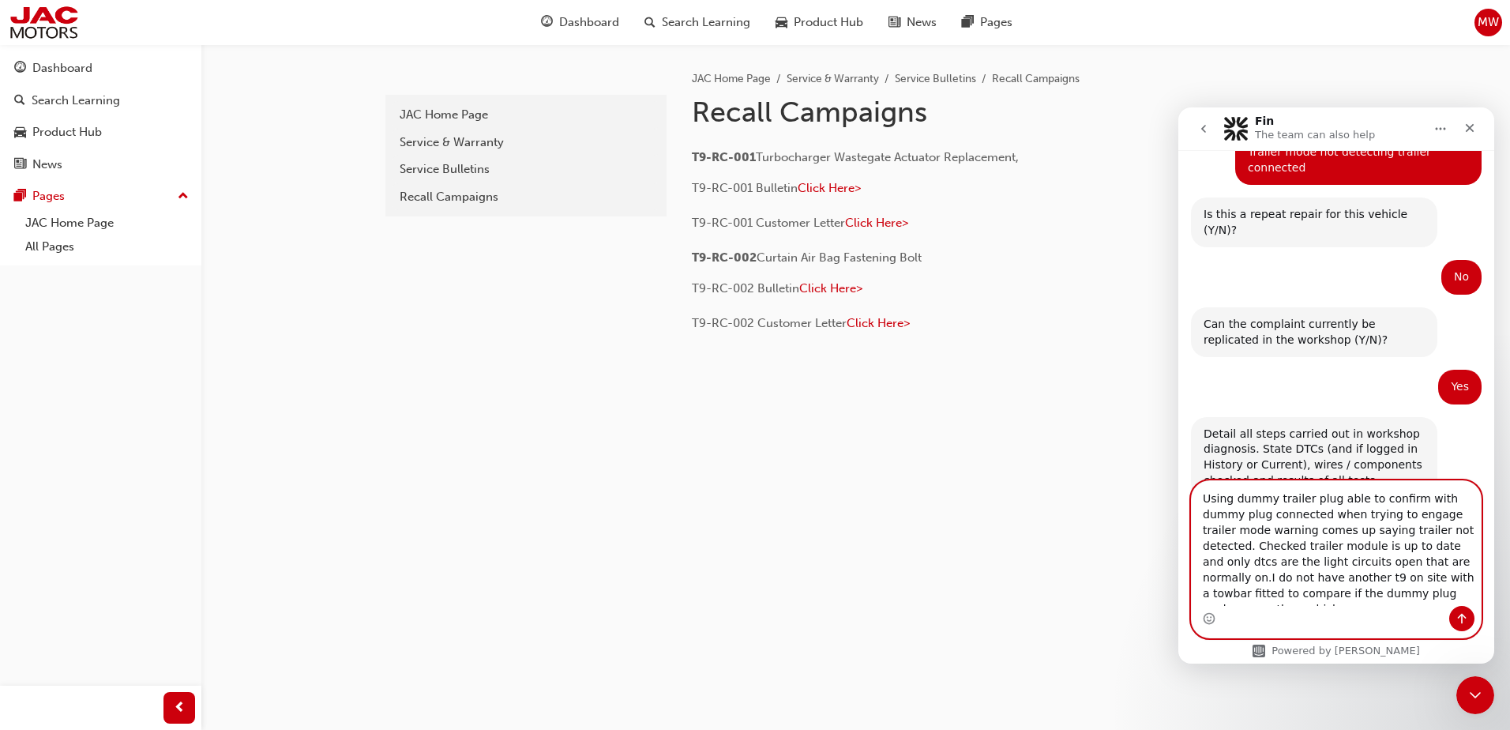
click at [1225, 517] on textarea "Using dummy trailer plug able to confirm with dummy plug connected when trying …" at bounding box center [1336, 543] width 289 height 125
click at [1474, 590] on textarea "Using dummy trailer plug able to confirm with dummy plug light tester connected…" at bounding box center [1336, 543] width 289 height 125
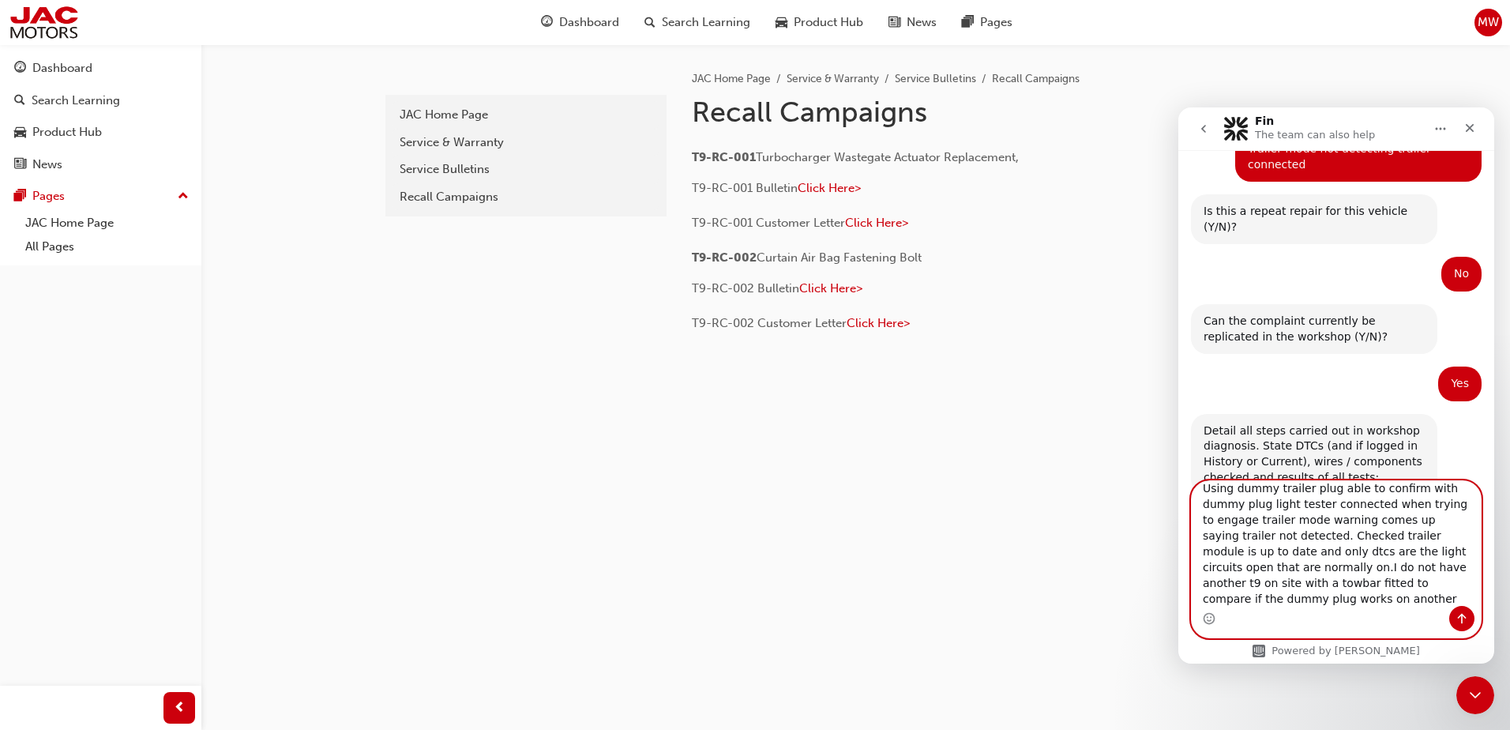
click at [1336, 603] on textarea "Using dummy trailer plug able to confirm with dummy plug light tester connected…" at bounding box center [1336, 543] width 289 height 125
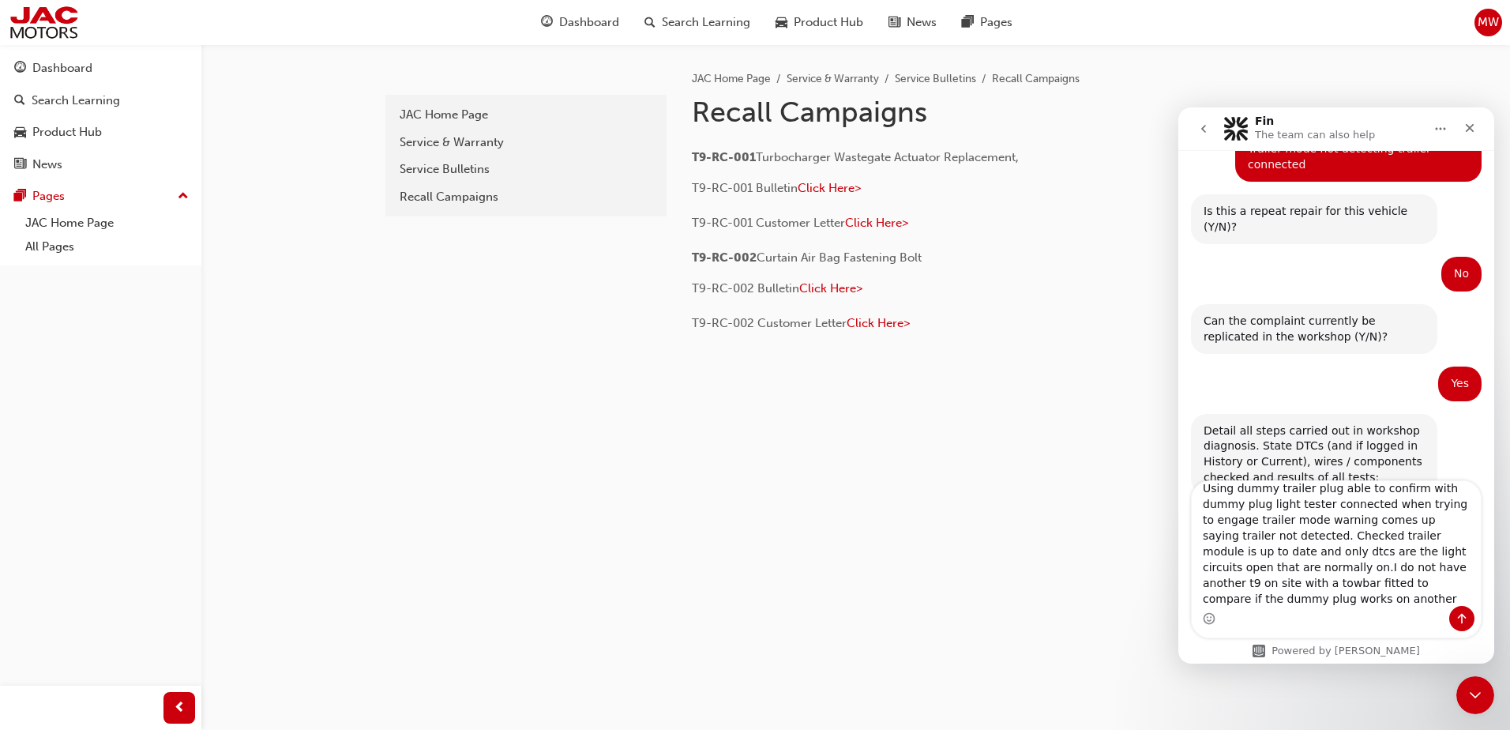
click at [1332, 618] on div "Intercom messenger" at bounding box center [1336, 618] width 289 height 25
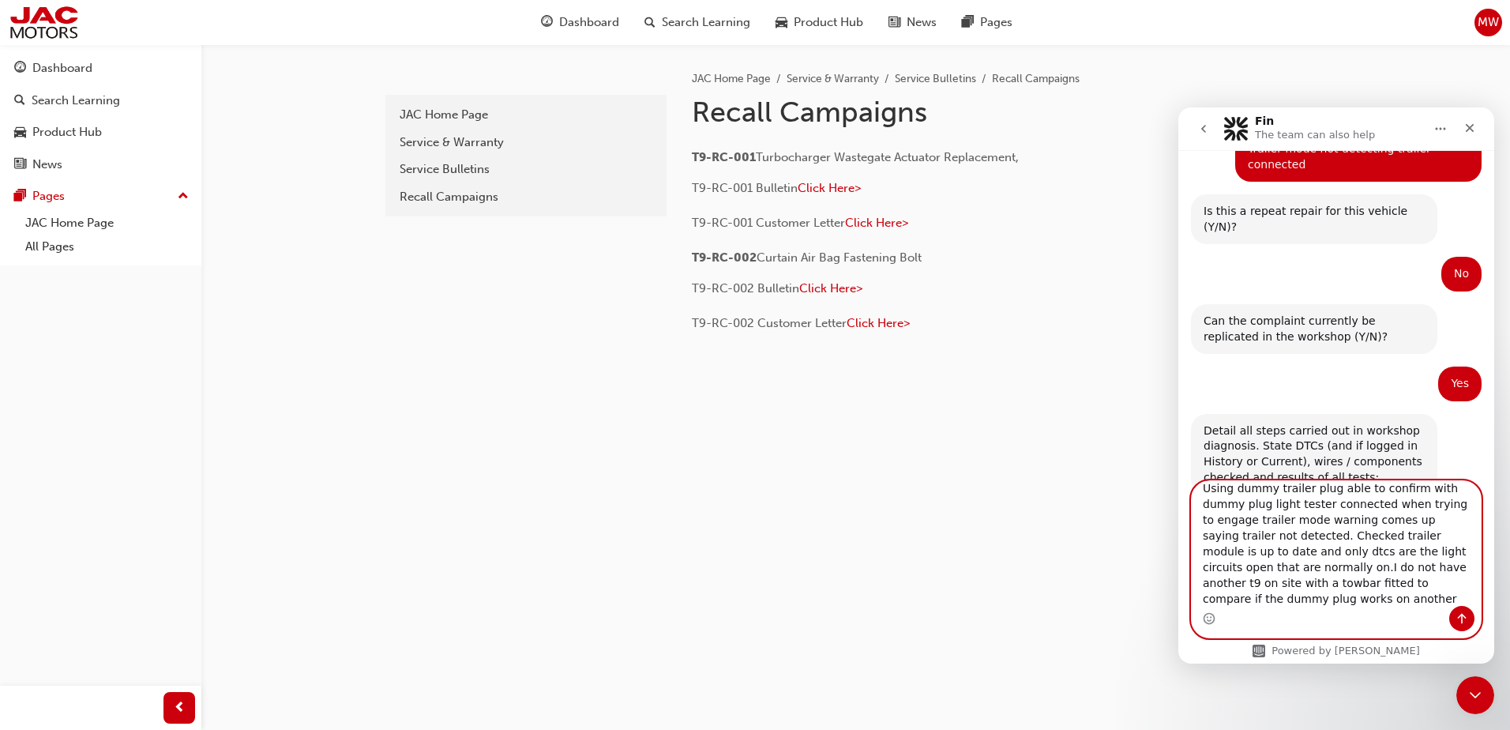
click at [1465, 595] on textarea "Using dummy trailer plug able to confirm with dummy plug light tester connected…" at bounding box center [1336, 543] width 289 height 125
type textarea "Using dummy trailer plug able to confirm with dummy plug light tester connected…"
click at [1460, 615] on icon "Send a message…" at bounding box center [1462, 619] width 9 height 10
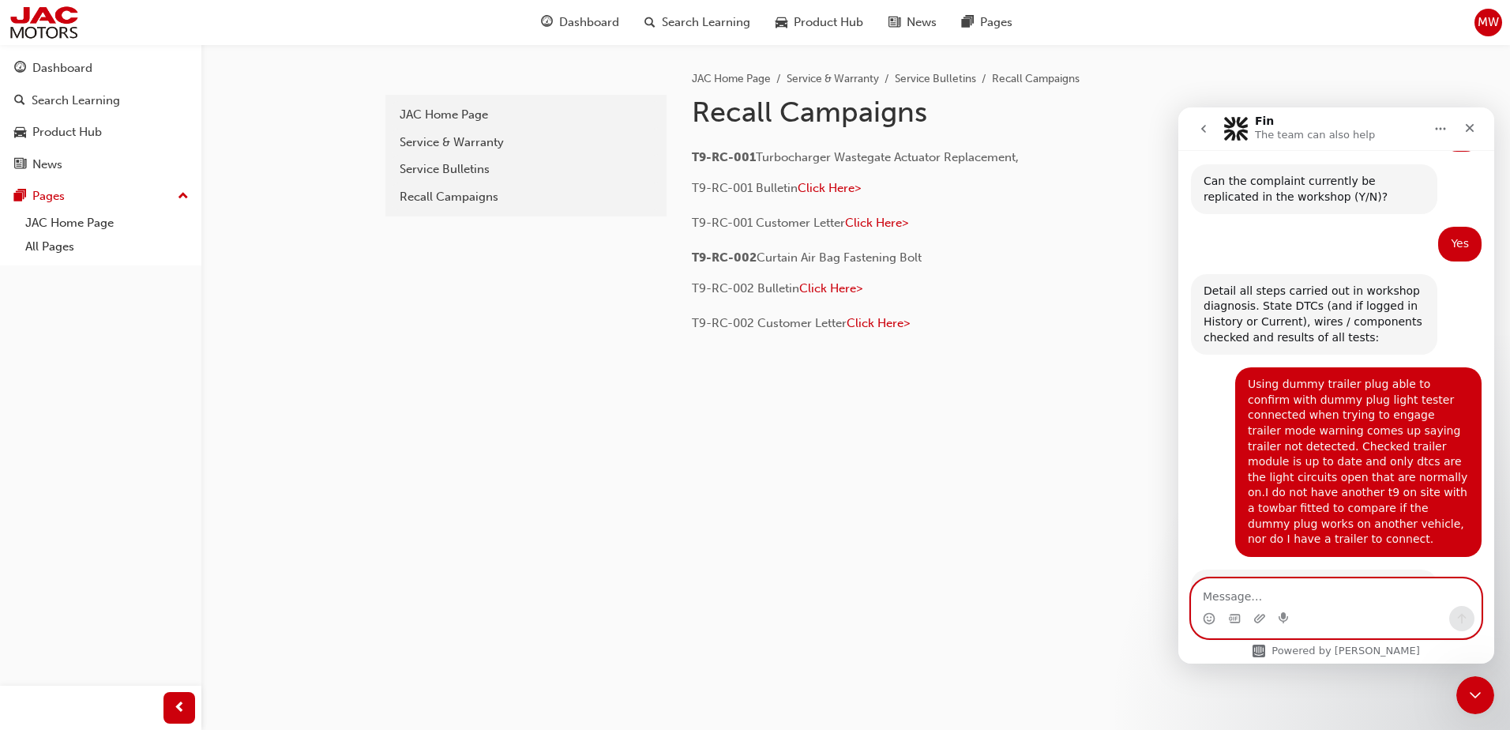
scroll to position [975, 0]
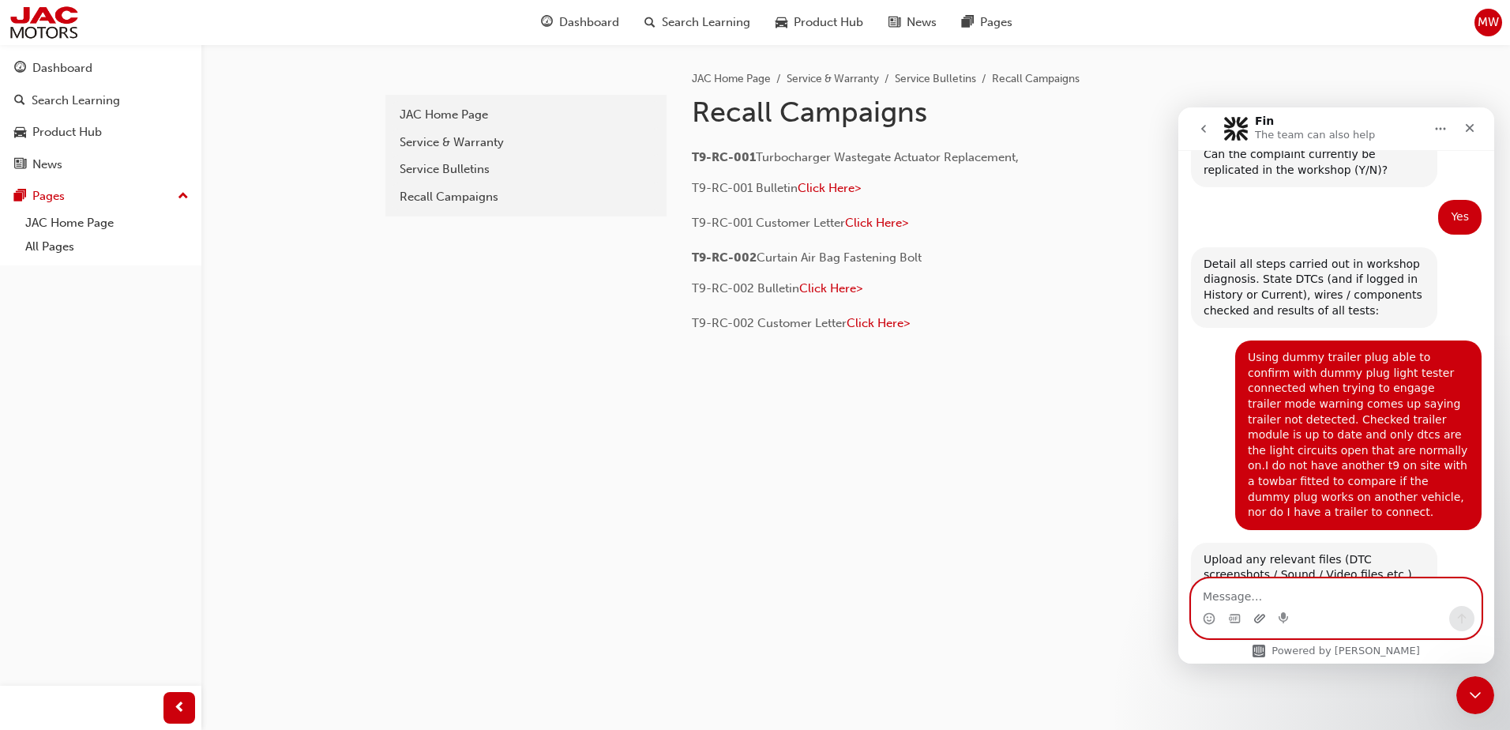
click at [1261, 623] on icon "Upload attachment" at bounding box center [1259, 618] width 13 height 13
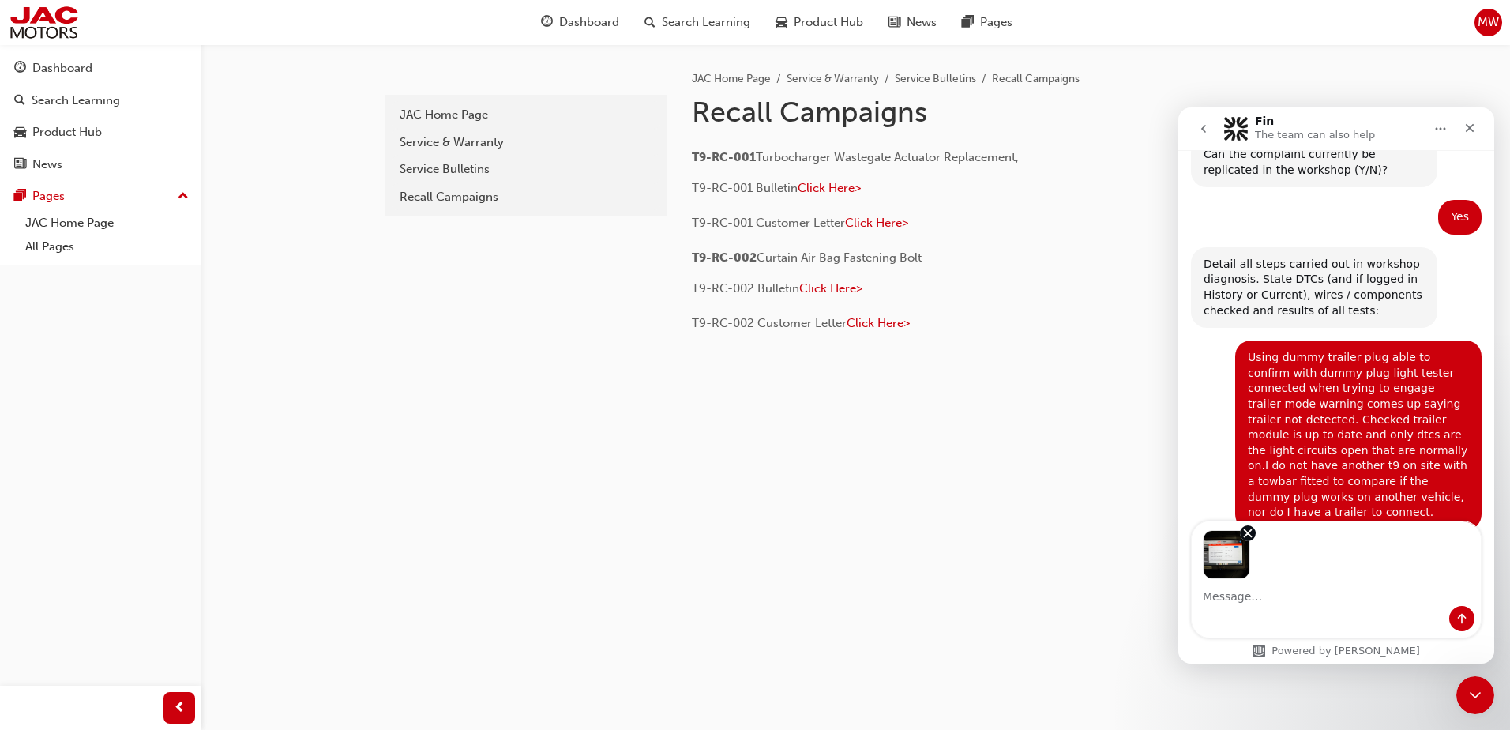
scroll to position [1033, 0]
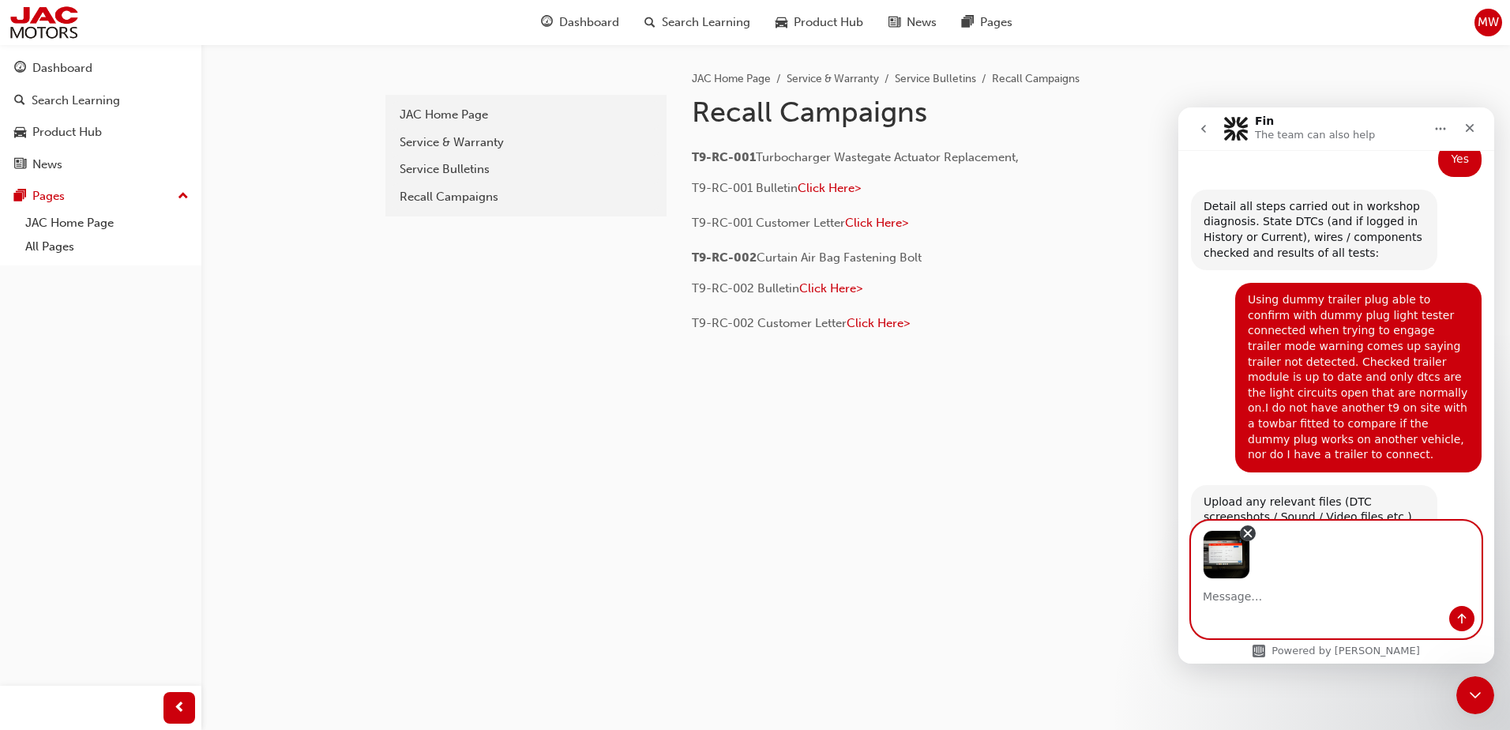
click at [1244, 530] on icon "Remove image 1" at bounding box center [1247, 533] width 7 height 7
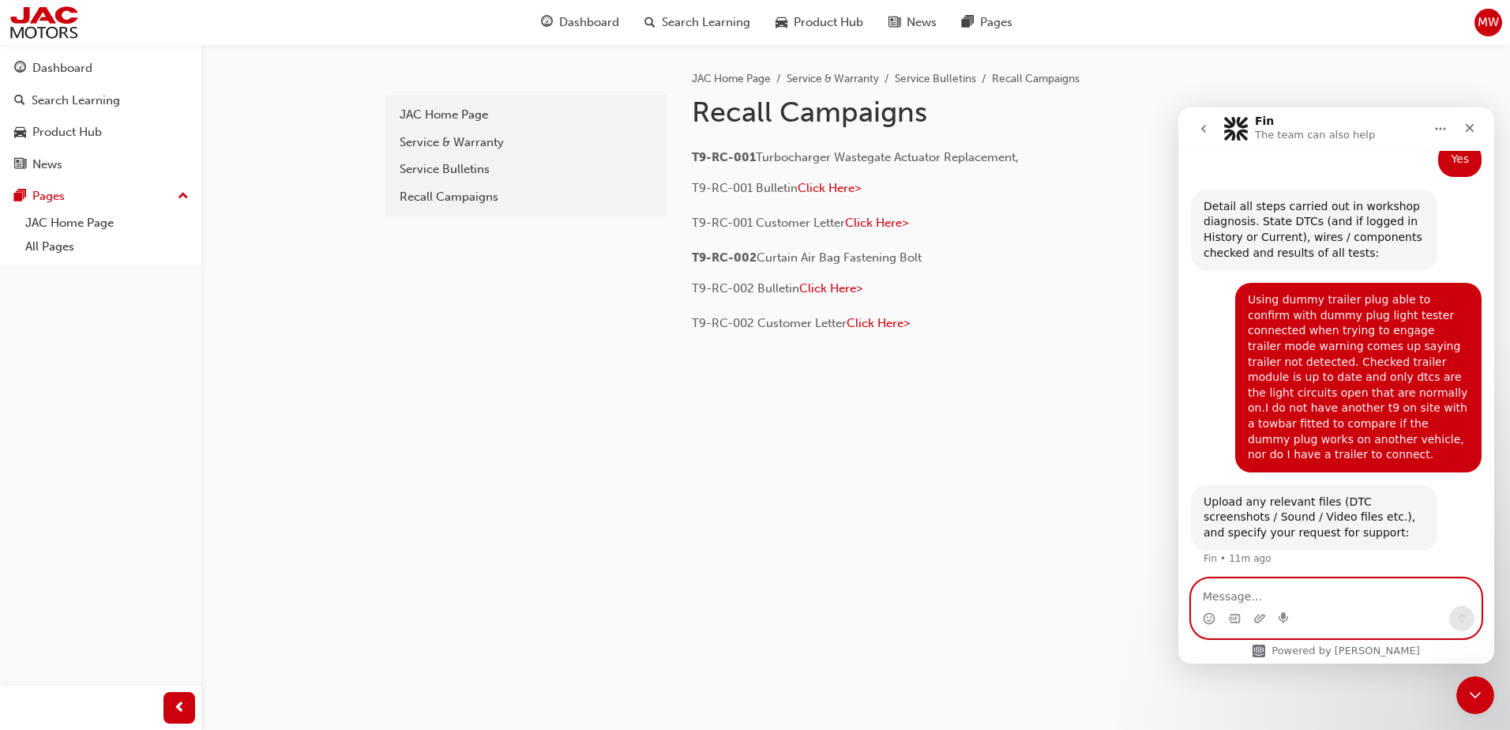
scroll to position [975, 0]
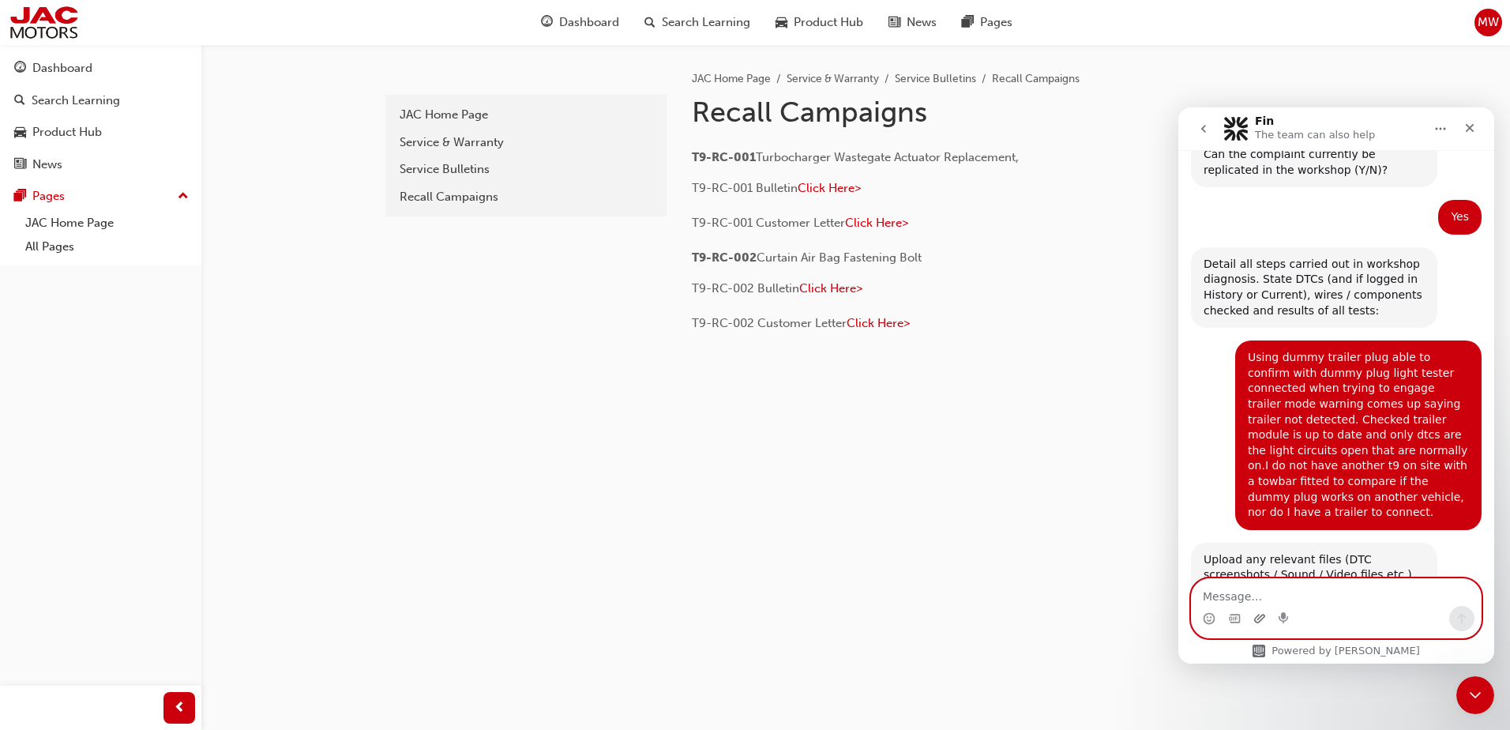
click at [1255, 621] on icon "Upload attachment" at bounding box center [1259, 618] width 11 height 9
click at [1262, 617] on icon "Upload attachment" at bounding box center [1259, 618] width 13 height 13
click at [1269, 583] on textarea "Message…" at bounding box center [1336, 592] width 289 height 27
click at [1300, 602] on textarea "I have got" at bounding box center [1336, 592] width 289 height 27
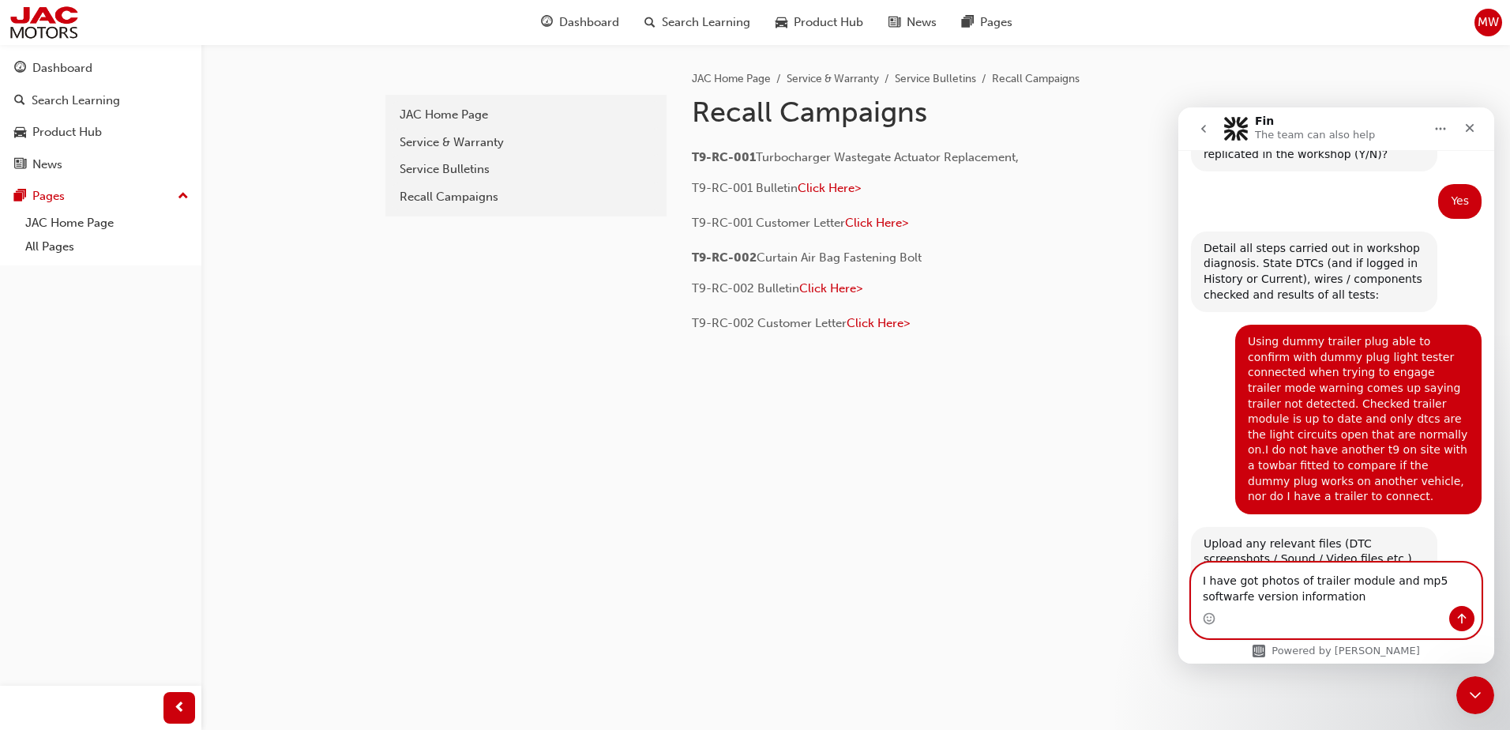
click at [1455, 588] on textarea "I have got photos of trailer module and mp5 softwarfe version information" at bounding box center [1336, 584] width 289 height 43
click at [1338, 600] on textarea "I have got photos of trailer module and mp5 software version information" at bounding box center [1336, 584] width 289 height 43
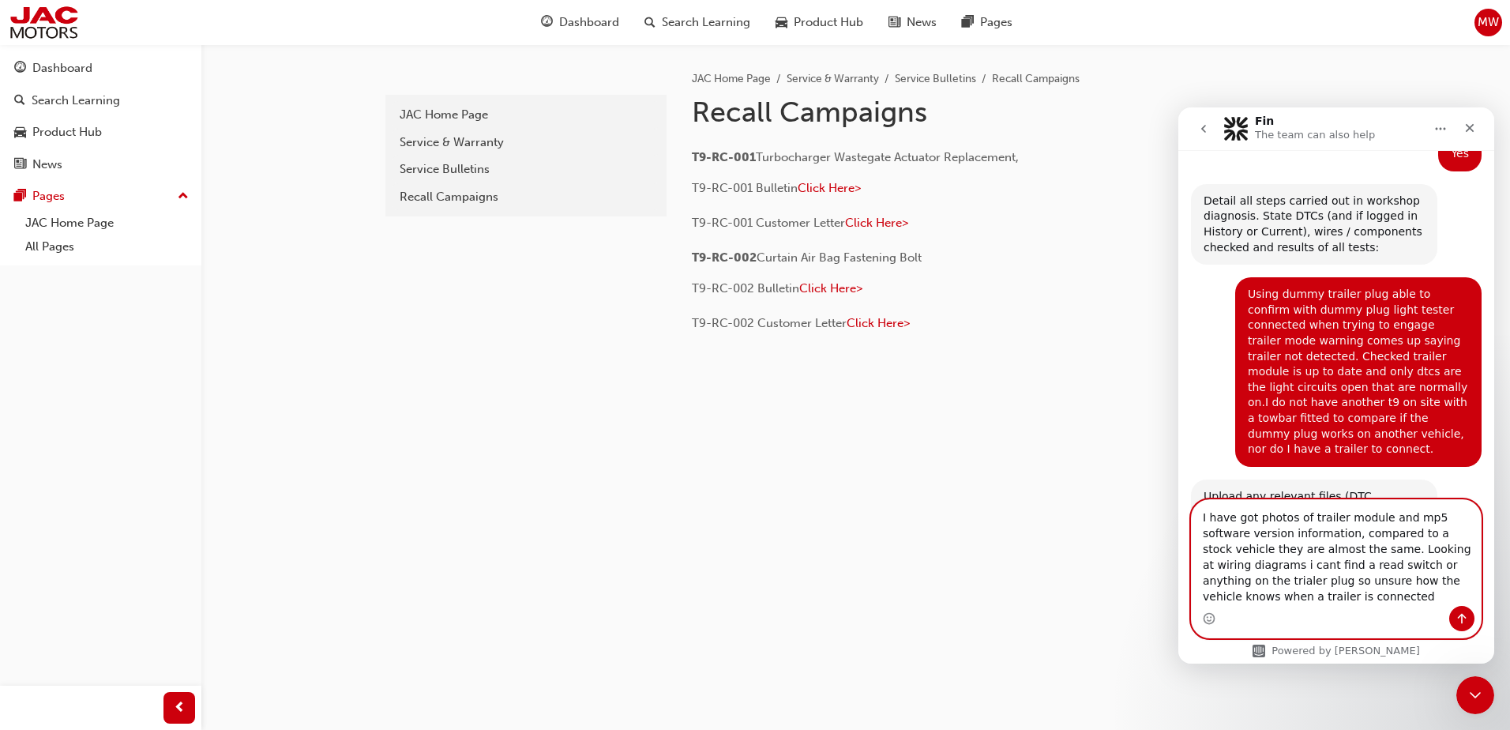
scroll to position [1054, 0]
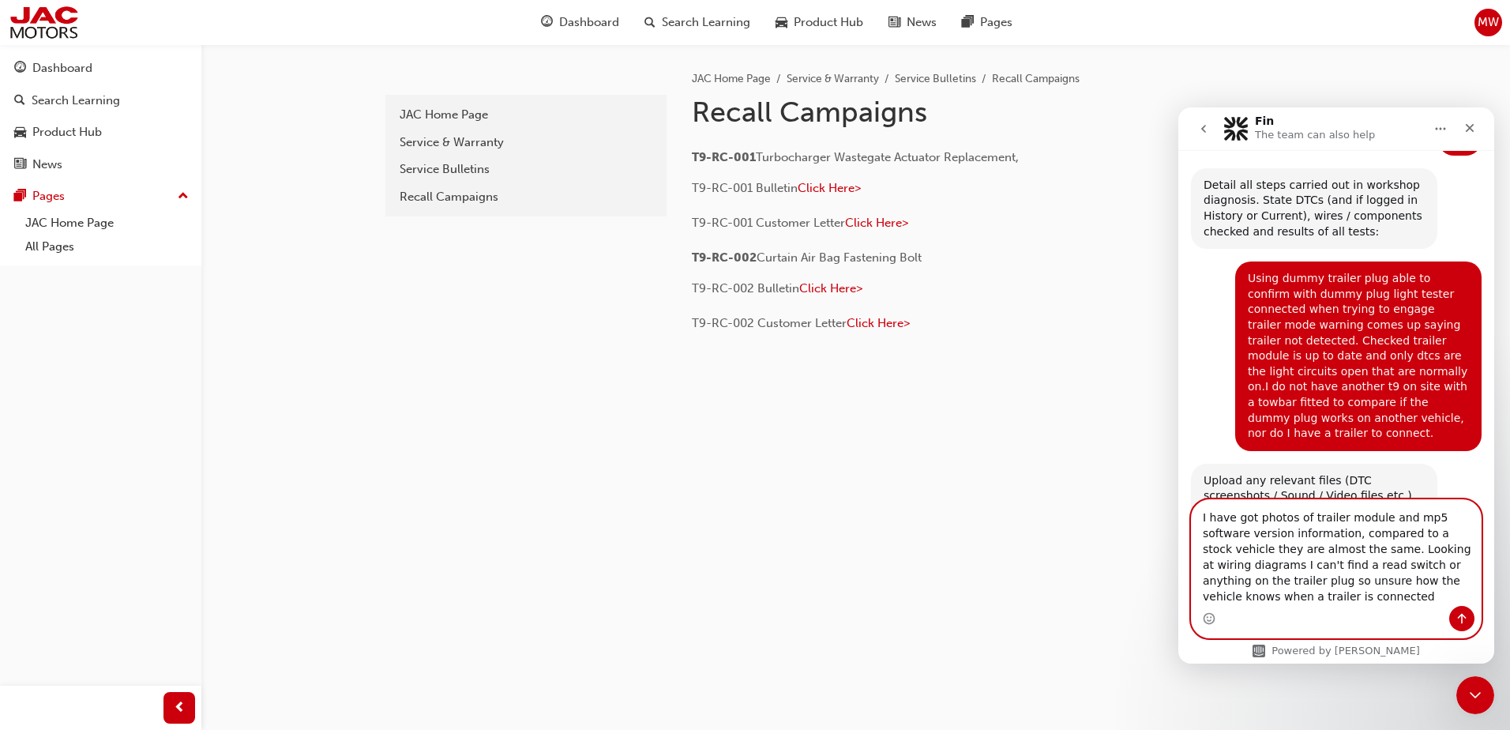
click at [1300, 603] on textarea "I have got photos of trailer module and mp5 software version information, compa…" at bounding box center [1336, 553] width 289 height 106
type textarea "I have got photos of trailer module and mp5 software version information, compa…"
click at [1459, 616] on icon "Send a message…" at bounding box center [1462, 619] width 9 height 10
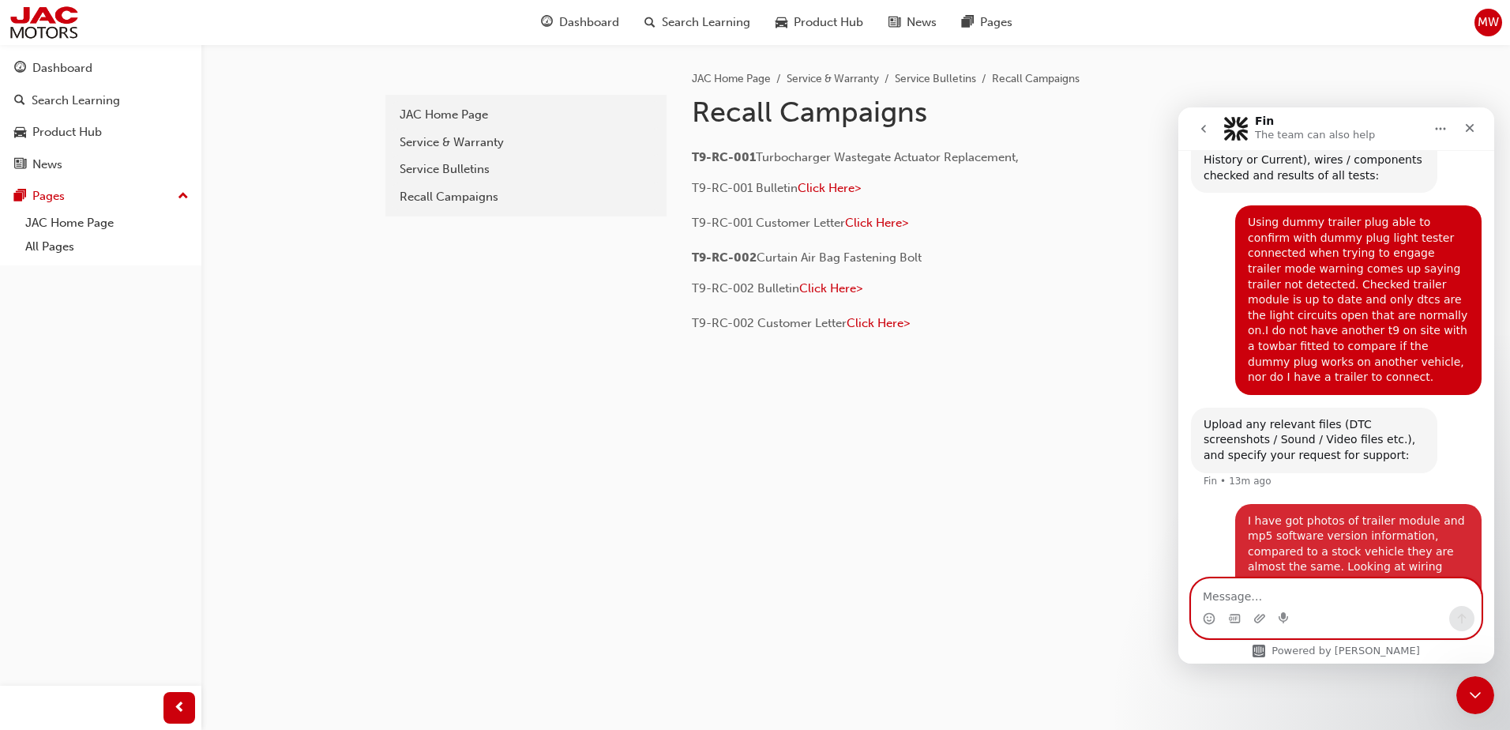
scroll to position [1115, 0]
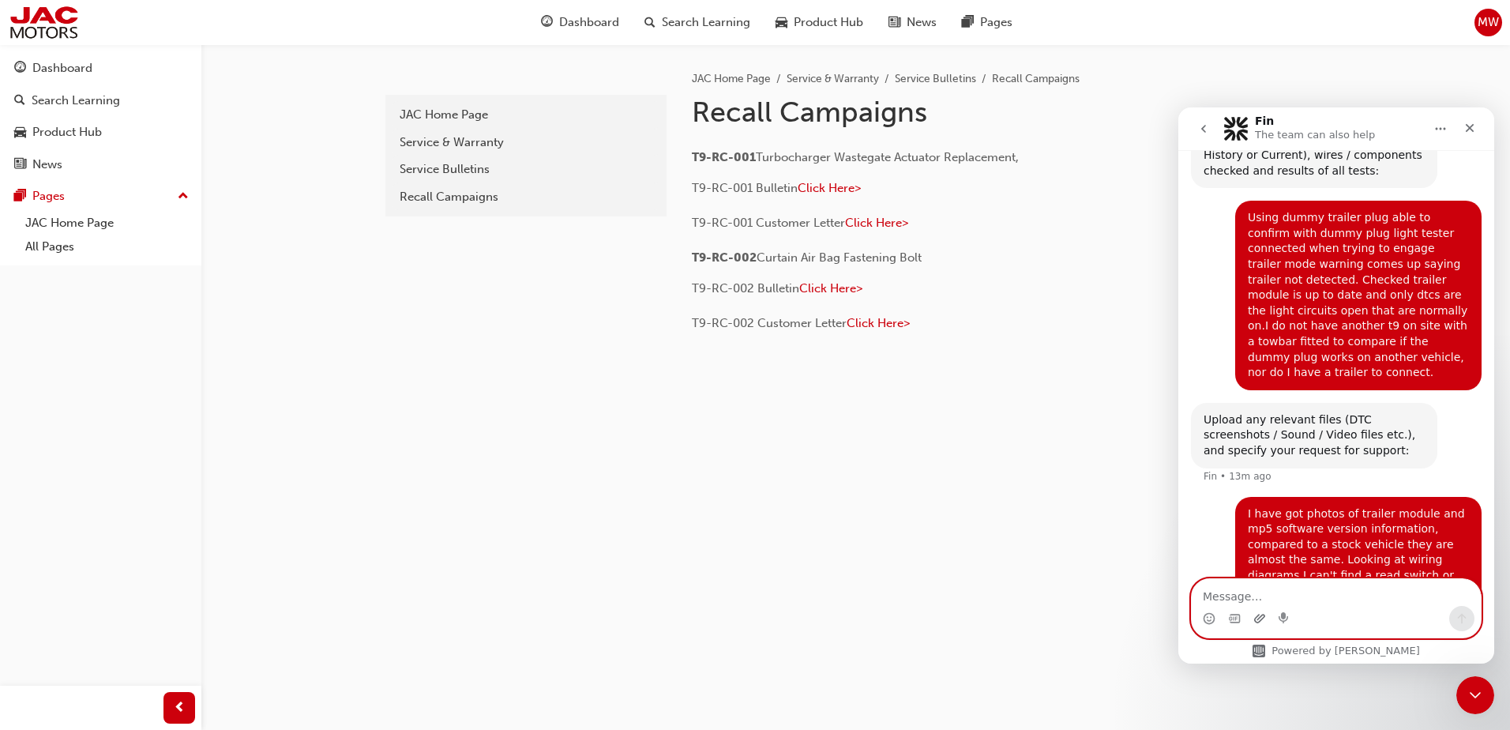
click at [1260, 613] on icon "Upload attachment" at bounding box center [1259, 618] width 13 height 13
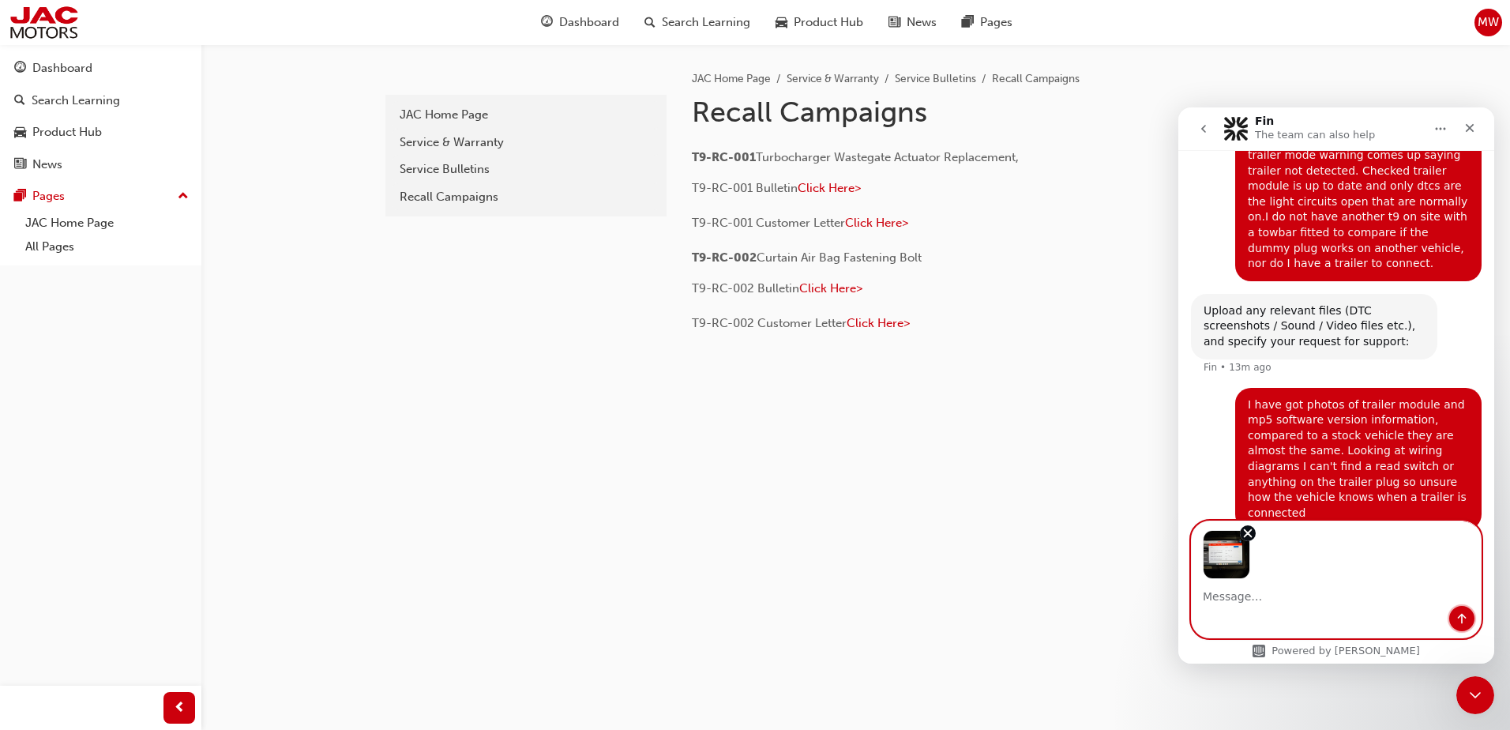
click at [1465, 616] on icon "Send a message…" at bounding box center [1461, 618] width 13 height 13
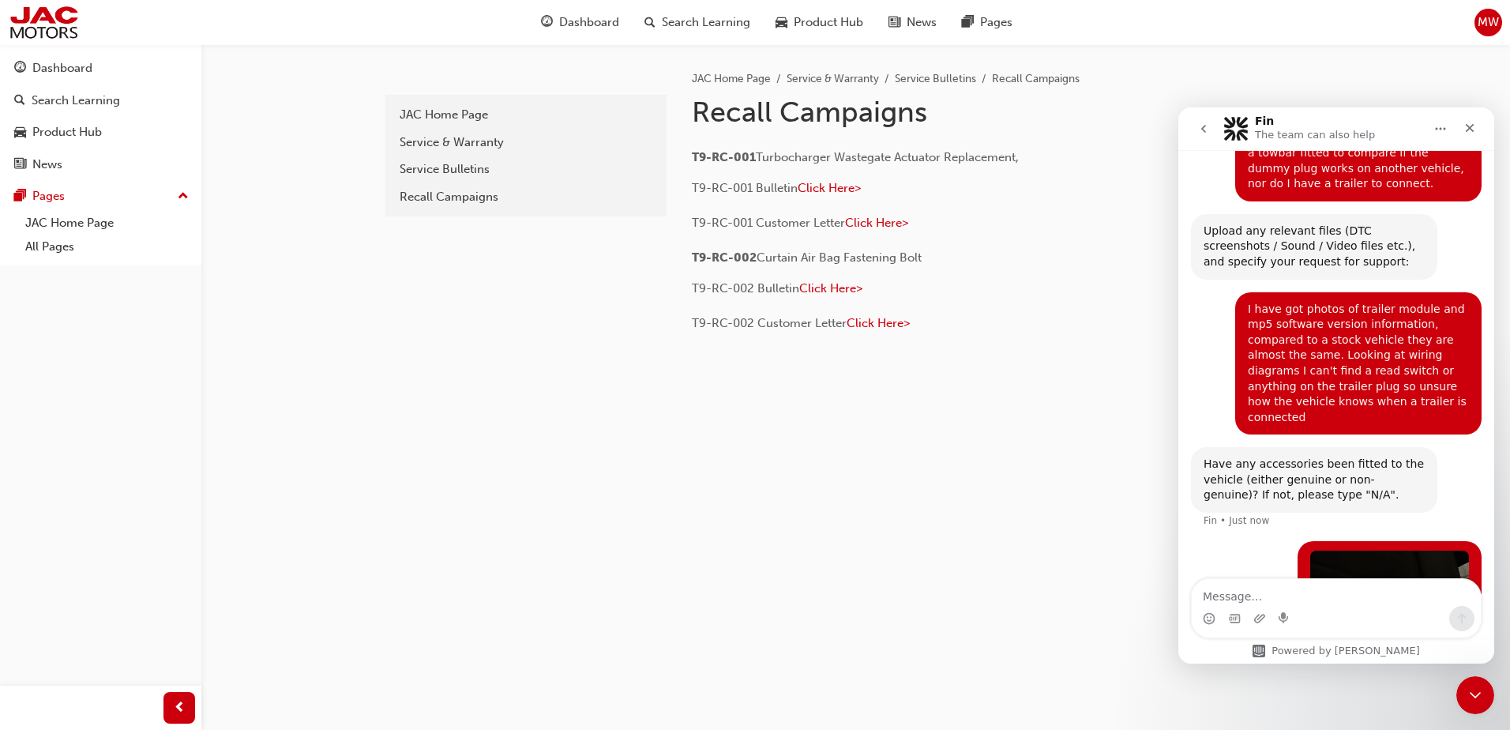
scroll to position [1436, 0]
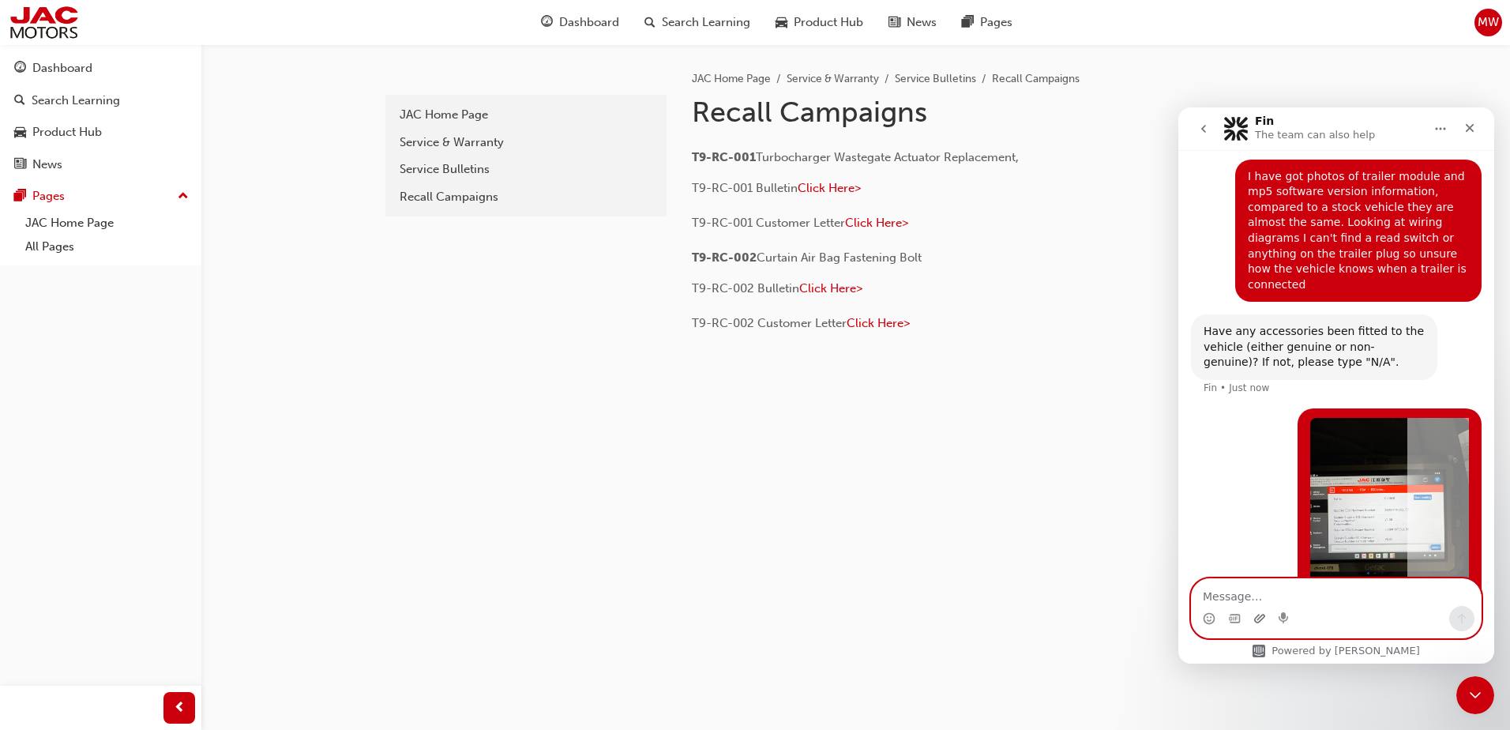
click at [1258, 615] on icon "Upload attachment" at bounding box center [1259, 618] width 11 height 9
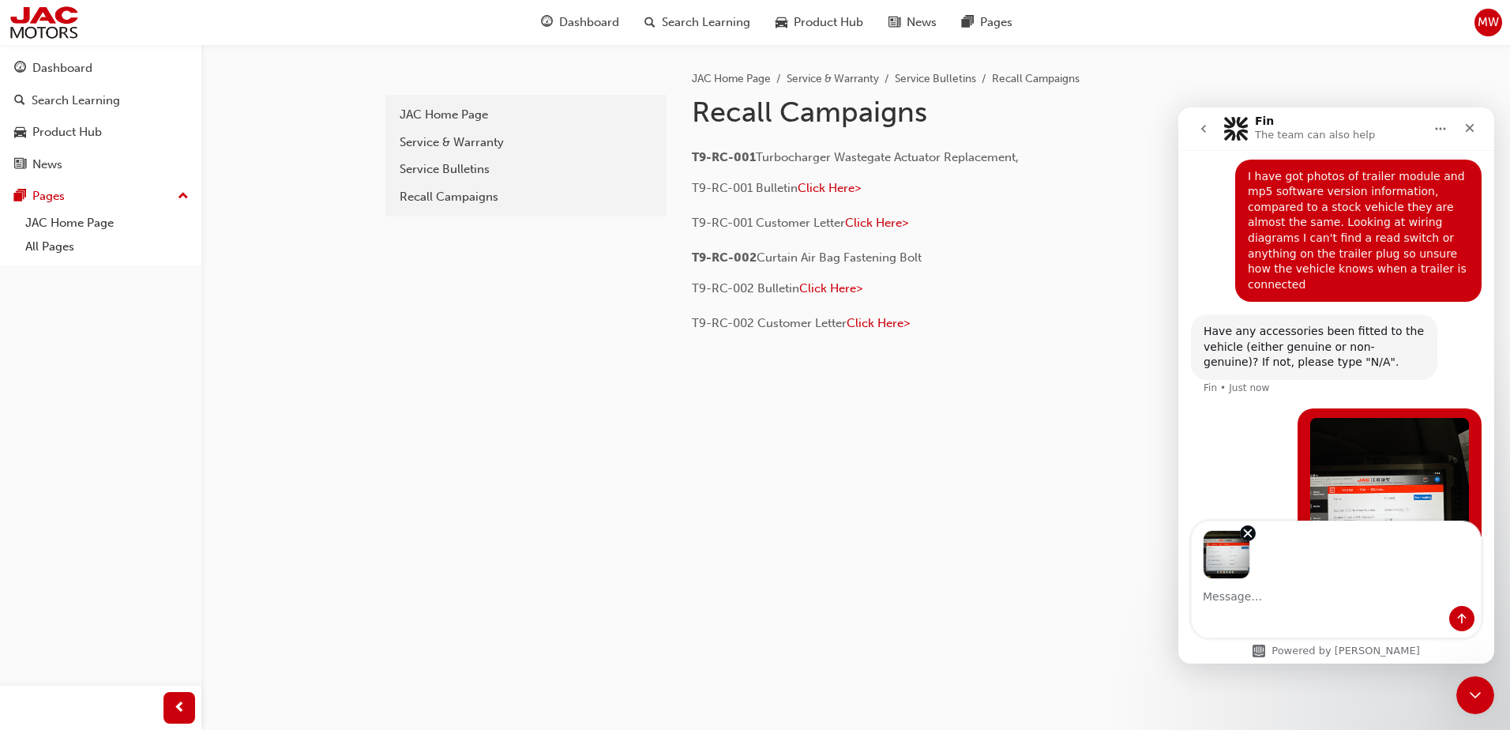
scroll to position [1545, 0]
